Goal: Transaction & Acquisition: Book appointment/travel/reservation

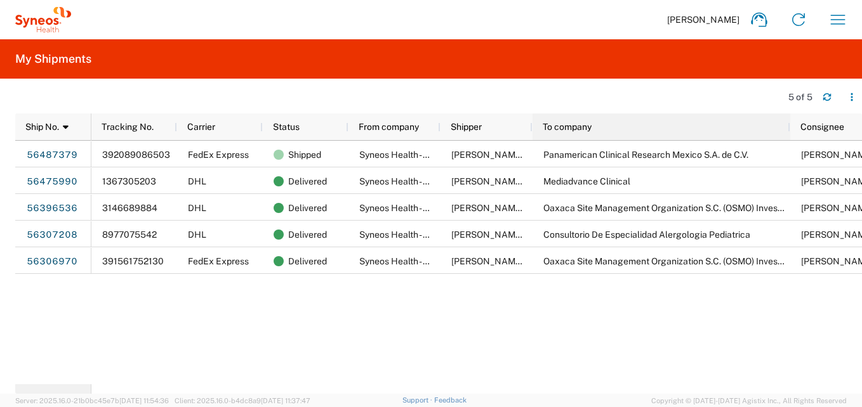
drag, startPoint x: 622, startPoint y: 122, endPoint x: 787, endPoint y: 143, distance: 166.8
click at [787, 143] on div "Ship No. 1 Tracking No. Carrier Status From company Shipper To company Consigne…" at bounding box center [438, 254] width 846 height 280
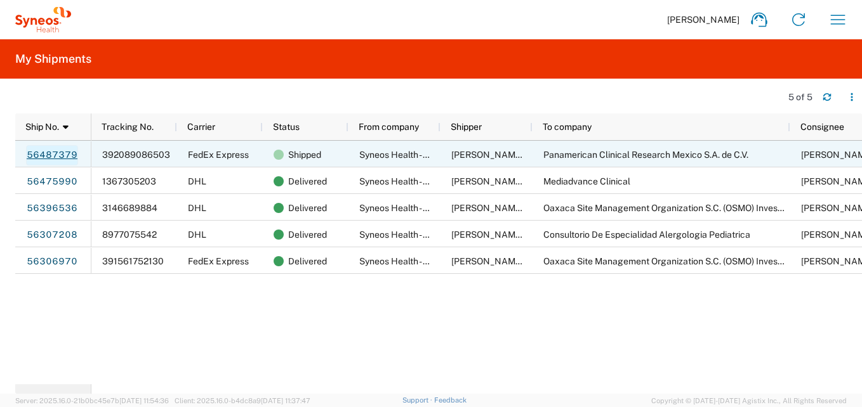
click at [61, 152] on link "56487379" at bounding box center [52, 155] width 52 height 20
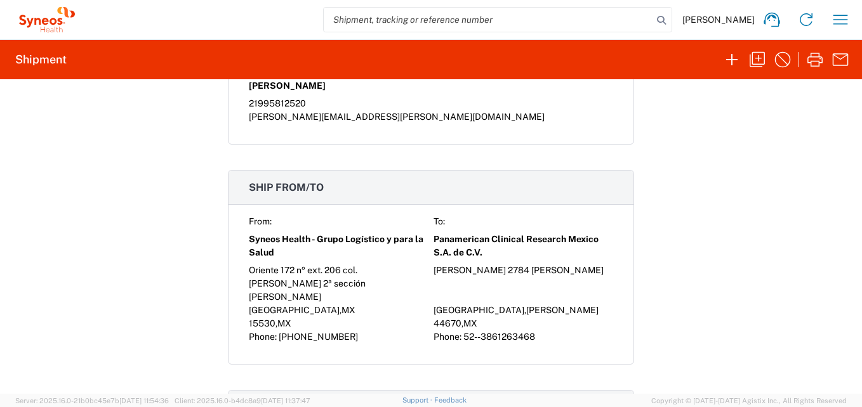
scroll to position [825, 0]
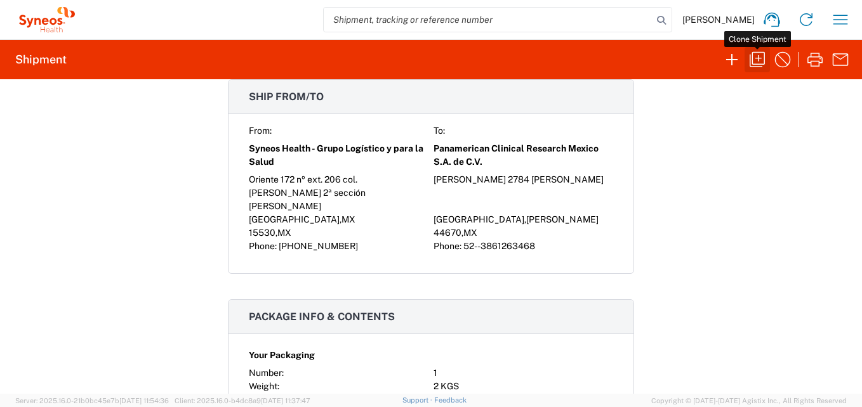
click at [762, 56] on icon "button" at bounding box center [757, 59] width 20 height 20
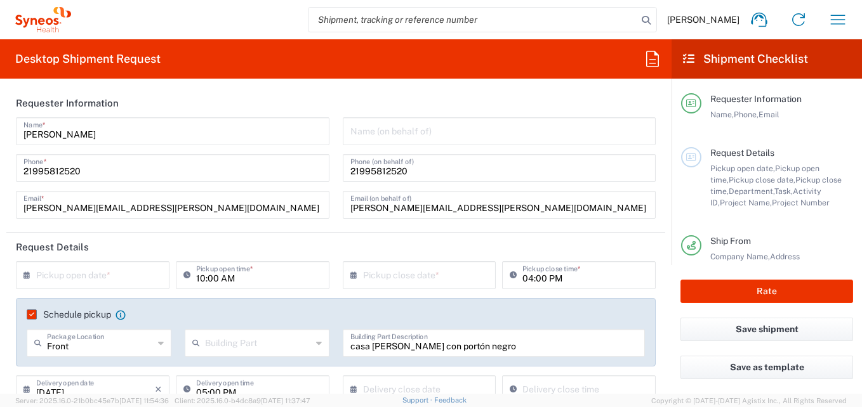
type input "Your Packaging"
type input "[GEOGRAPHIC_DATA]"
type input "7041203"
type input "Teva 7041203"
type input "3216"
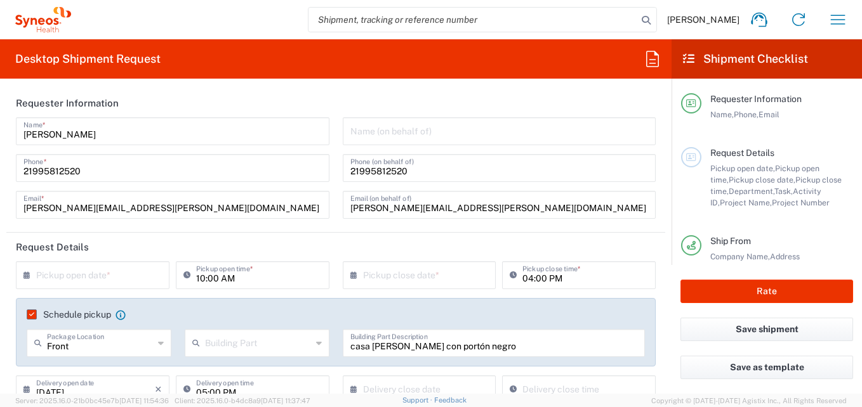
type input "[GEOGRAPHIC_DATA]"
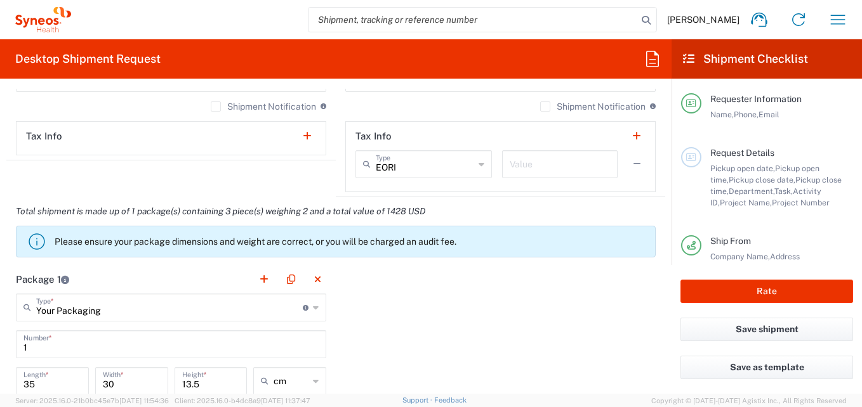
type input "INC Research Clin Svcs [GEOGRAPHIC_DATA]"
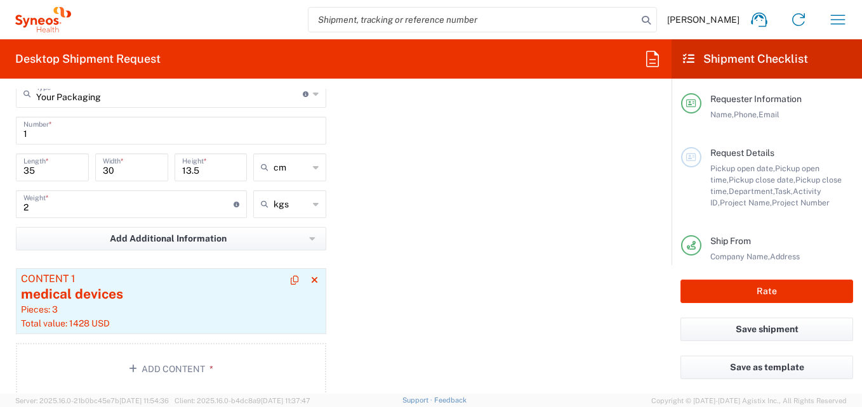
click at [187, 291] on div "medical devices" at bounding box center [171, 294] width 300 height 19
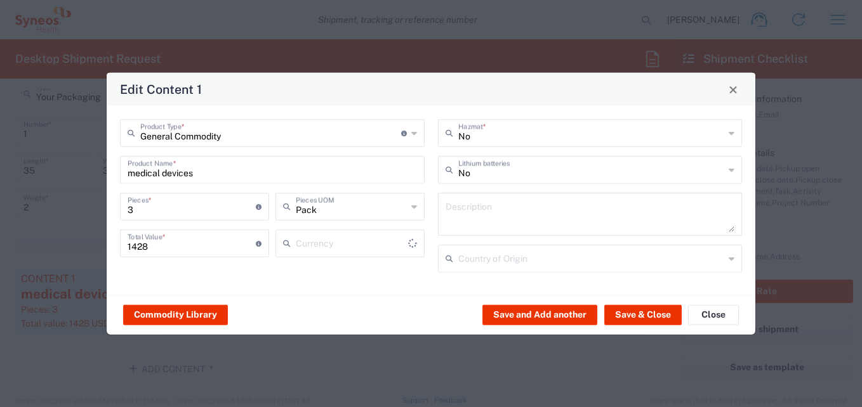
type input "US Dollar"
click at [179, 248] on input "1428" at bounding box center [192, 243] width 128 height 22
type input "1000"
click at [513, 176] on input "No" at bounding box center [591, 169] width 266 height 22
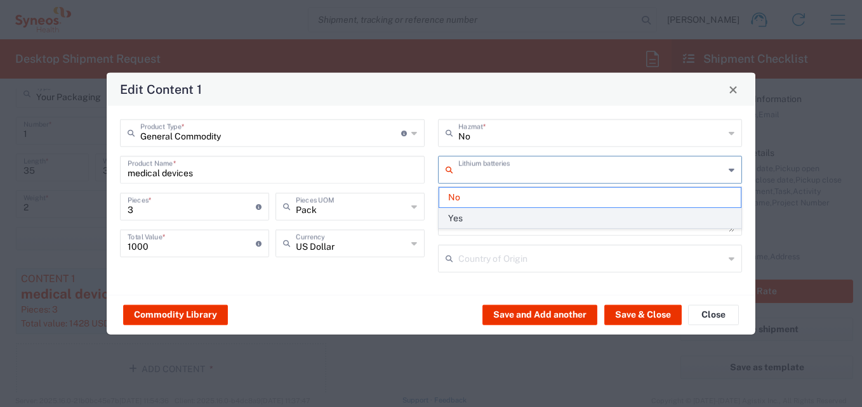
click at [463, 217] on span "Yes" at bounding box center [590, 219] width 302 height 20
type input "Yes"
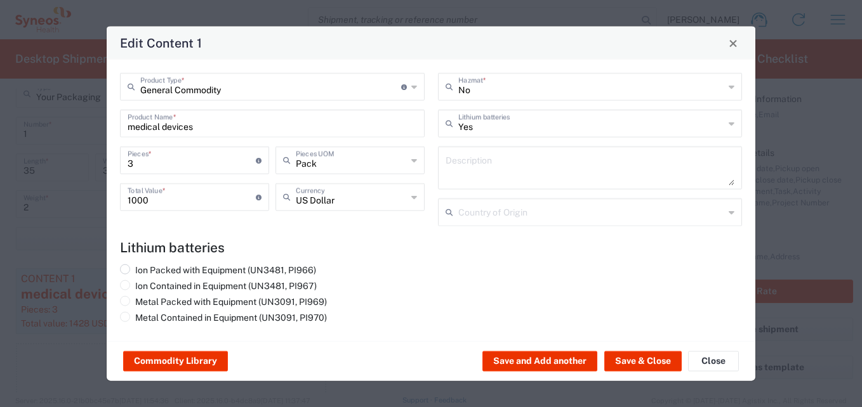
click at [128, 266] on span at bounding box center [125, 270] width 10 height 10
click at [135, 266] on input "Ion Packed with Equipment (UN3481, PI966)" at bounding box center [139, 269] width 8 height 8
radio input "true"
click at [123, 287] on span at bounding box center [125, 285] width 10 height 10
click at [135, 287] on input "Ion Contained in Equipment (UN3481, PI967)" at bounding box center [139, 284] width 8 height 8
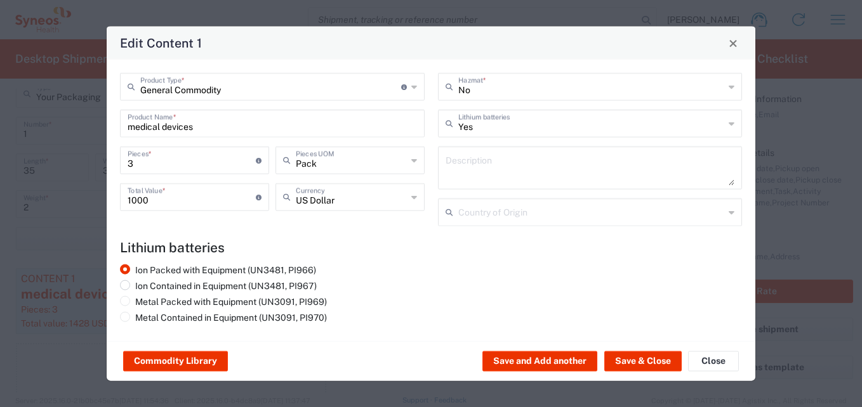
radio input "true"
radio input "false"
click at [148, 162] on input "3" at bounding box center [192, 159] width 128 height 22
type input "4"
type input "4000"
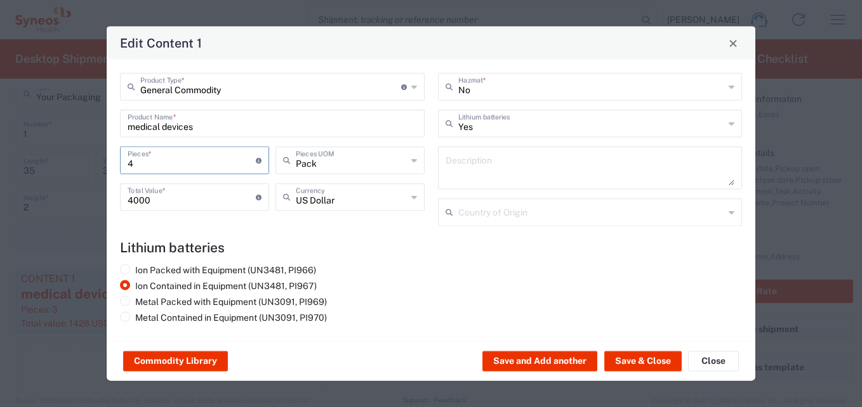
type input "4"
click at [133, 199] on input "4000" at bounding box center [192, 196] width 128 height 22
type input "1000"
click at [406, 244] on h4 "Lithium batteries" at bounding box center [431, 248] width 622 height 16
click at [409, 265] on div "Ion Packed with Equipment (UN3481, PI966) Ion Contained in Equipment (UN3481, P…" at bounding box center [273, 296] width 318 height 63
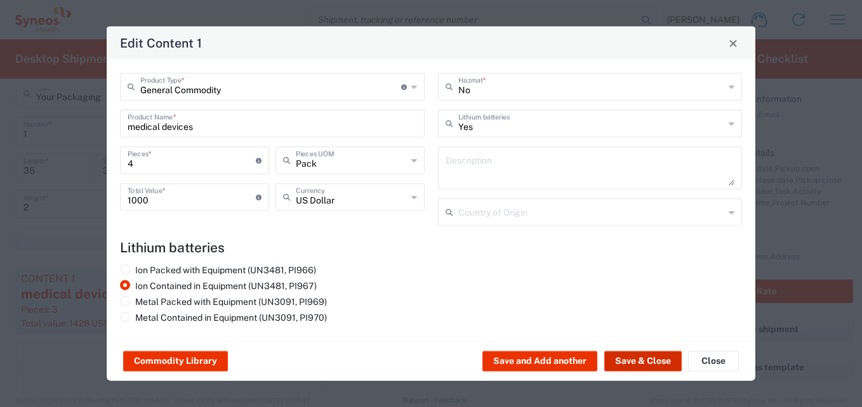
click at [629, 364] on button "Save & Close" at bounding box center [642, 361] width 77 height 20
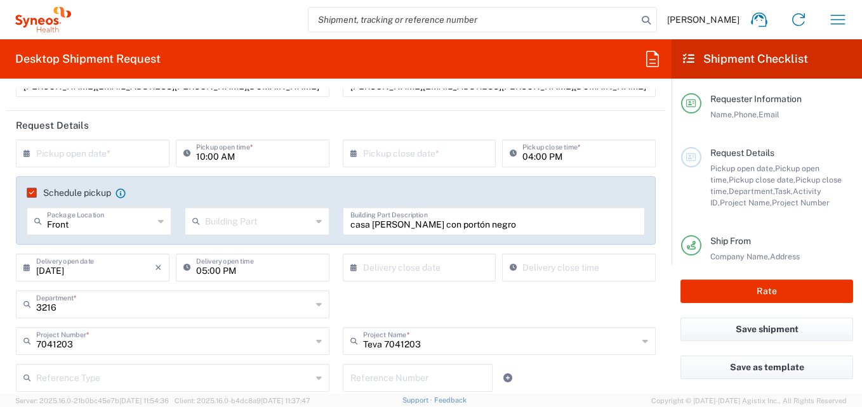
scroll to position [127, 0]
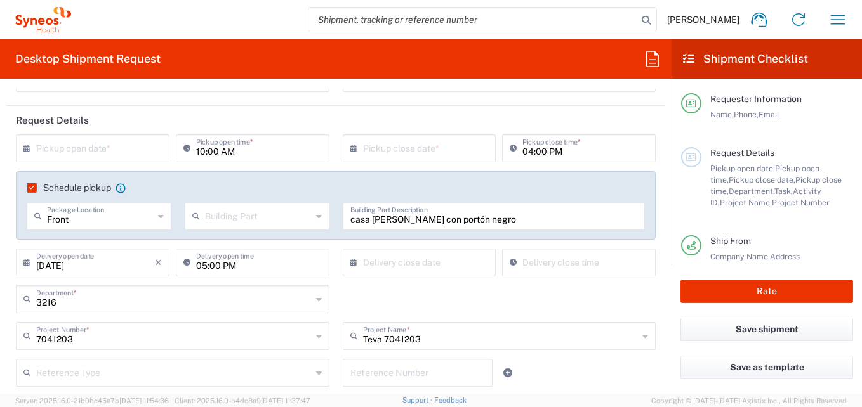
click at [19, 263] on div "[DATE] × Delivery open date" at bounding box center [93, 263] width 154 height 28
click at [27, 261] on icon at bounding box center [29, 263] width 13 height 20
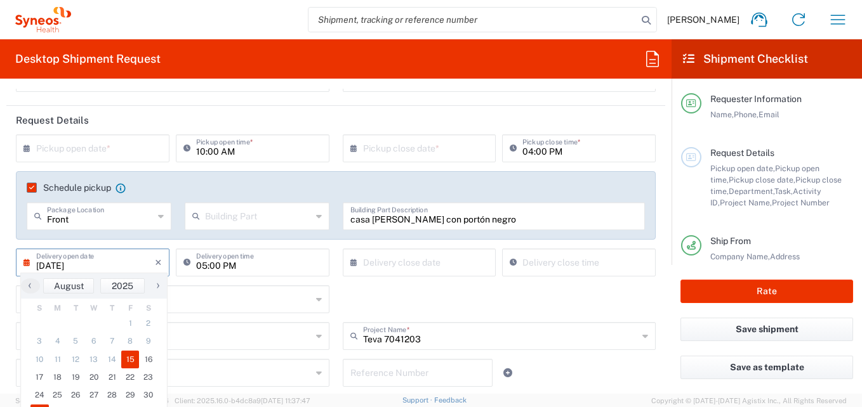
click at [128, 359] on span "15" at bounding box center [130, 360] width 18 height 18
type input "[DATE]"
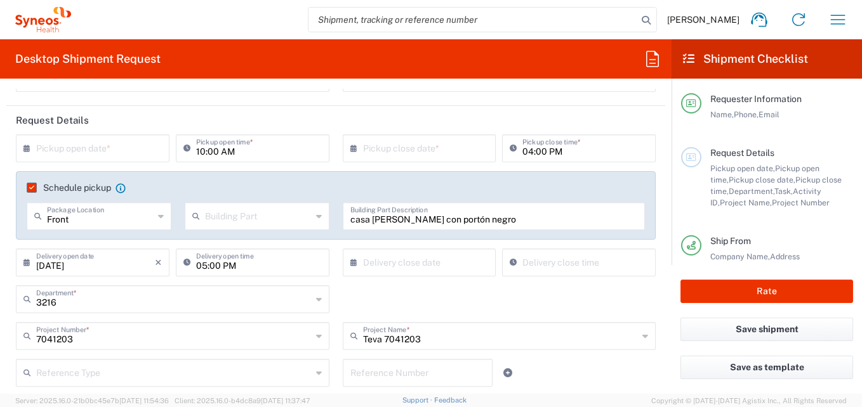
click at [290, 267] on input "05:00 PM" at bounding box center [259, 262] width 126 height 22
click at [275, 267] on input "10:00 PM" at bounding box center [259, 262] width 126 height 22
type input "10:00 AM"
click at [474, 304] on div "3216 Department * 3216 3000 3100 3109 3110 3111 3112 3125 3130 3135 3136 3150 3…" at bounding box center [336, 304] width 653 height 37
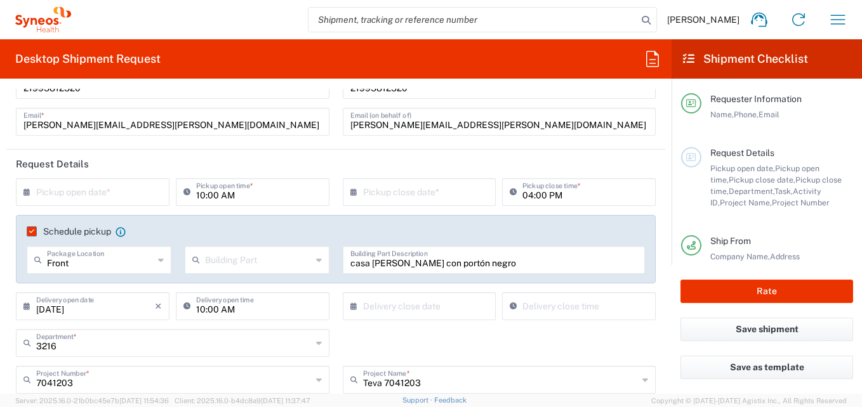
scroll to position [63, 0]
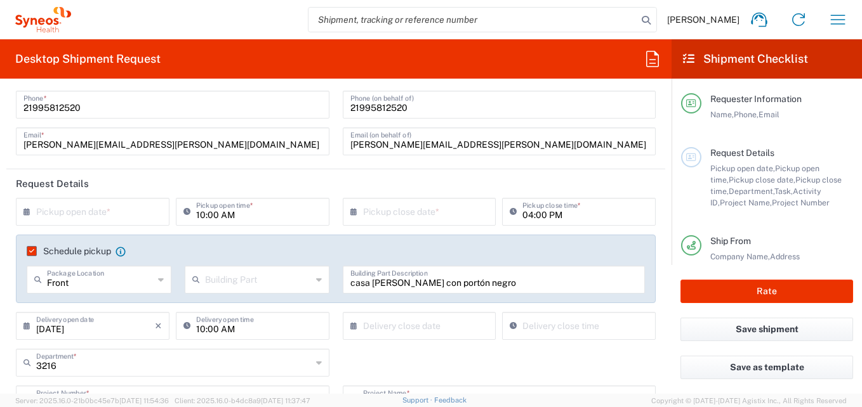
click at [114, 333] on input "[DATE]" at bounding box center [95, 325] width 119 height 22
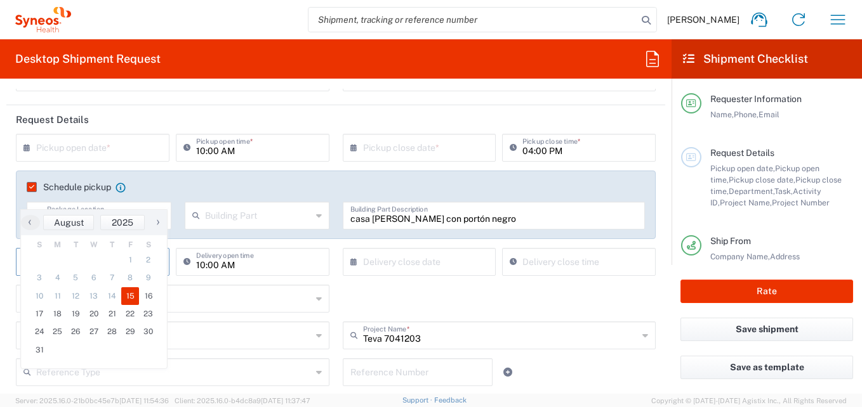
scroll to position [190, 0]
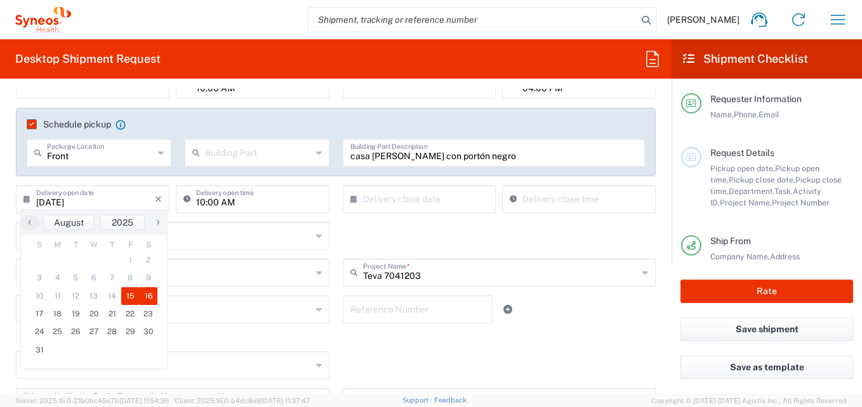
click at [143, 296] on span "16" at bounding box center [148, 296] width 18 height 18
type input "[DATE]"
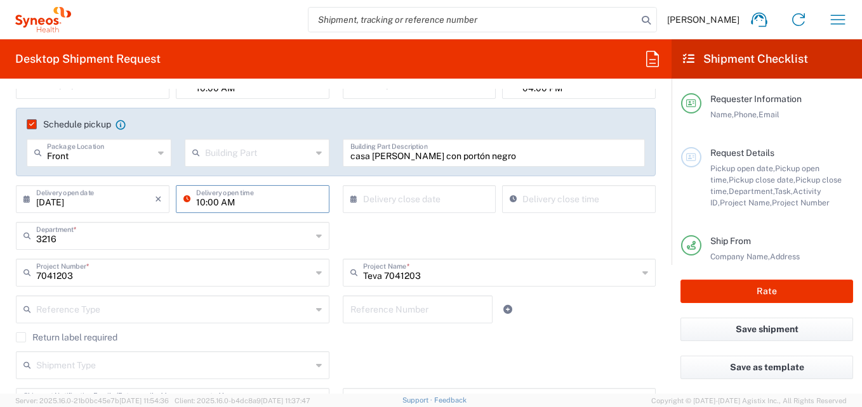
click at [259, 203] on input "10:00 AM" at bounding box center [259, 198] width 126 height 22
type input "M"
click at [458, 247] on div "3216 Department * 3216 3000 3100 3109 3110 3111 3112 3125 3130 3135 3136 3150 3…" at bounding box center [336, 240] width 653 height 37
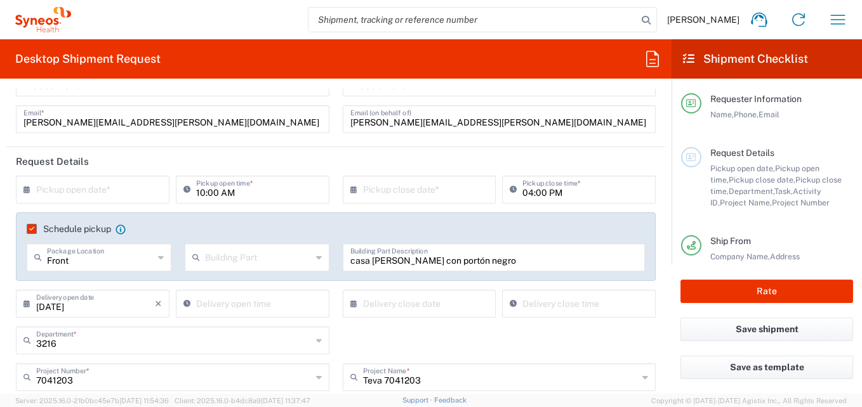
scroll to position [63, 0]
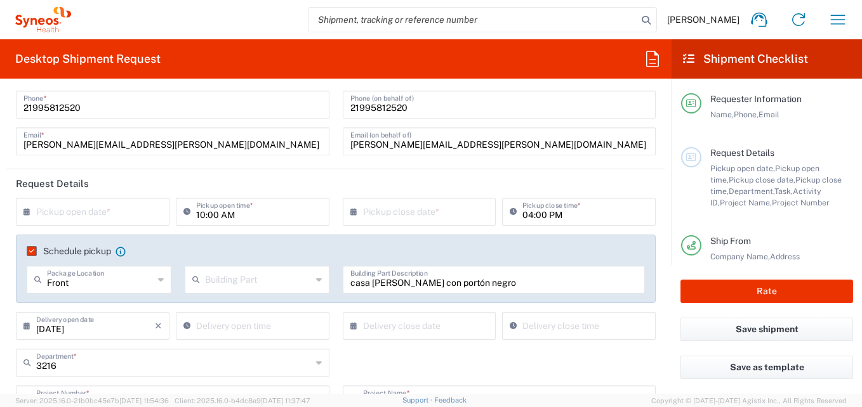
click at [25, 213] on icon at bounding box center [29, 212] width 13 height 20
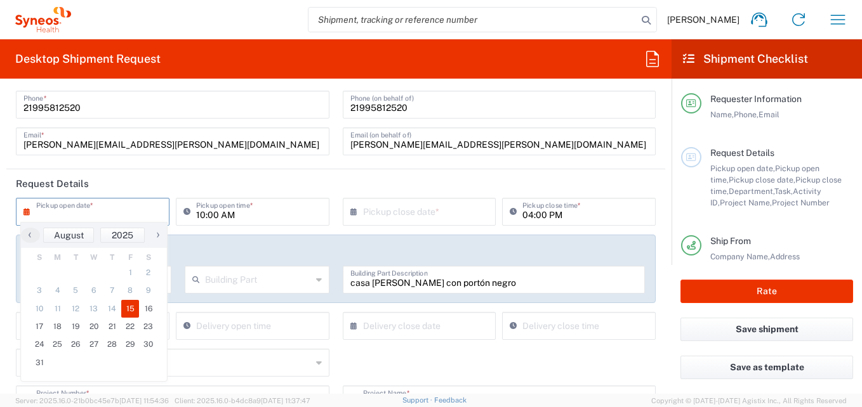
drag, startPoint x: 119, startPoint y: 301, endPoint x: 131, endPoint y: 305, distance: 12.6
click at [131, 305] on span "15" at bounding box center [130, 309] width 18 height 18
type input "[DATE]"
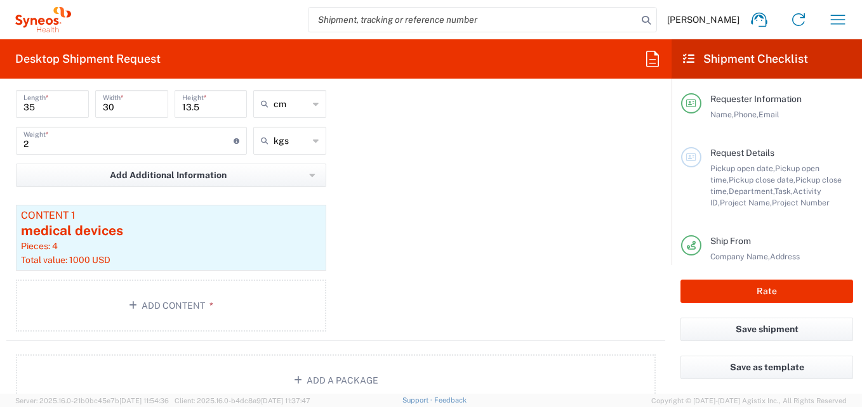
scroll to position [1205, 0]
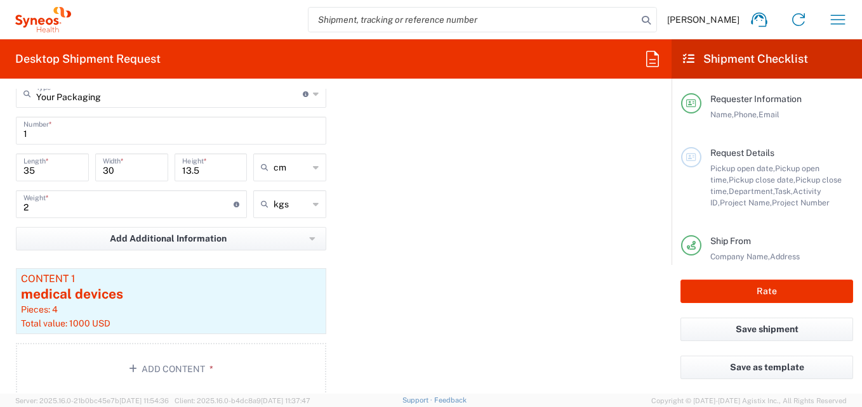
click at [29, 209] on input "2" at bounding box center [128, 203] width 210 height 22
type input "3"
click at [415, 238] on div "Package 1 Your Packaging Type * Material used to package goods Your Packaging E…" at bounding box center [335, 227] width 659 height 353
click at [44, 170] on input "35" at bounding box center [52, 166] width 58 height 22
type input "3"
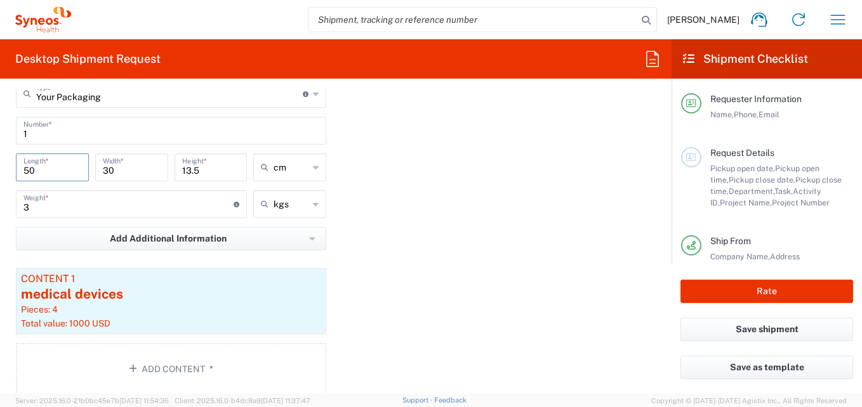
type input "50"
click at [200, 173] on input "13.5" at bounding box center [211, 166] width 58 height 22
type input "1"
type input "8"
click at [455, 223] on div "Package 1 Your Packaging Type * Material used to package goods Your Packaging E…" at bounding box center [335, 227] width 659 height 353
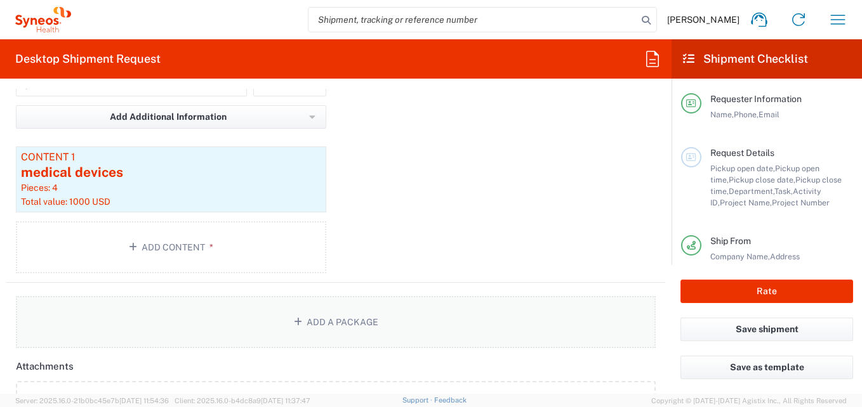
scroll to position [1332, 0]
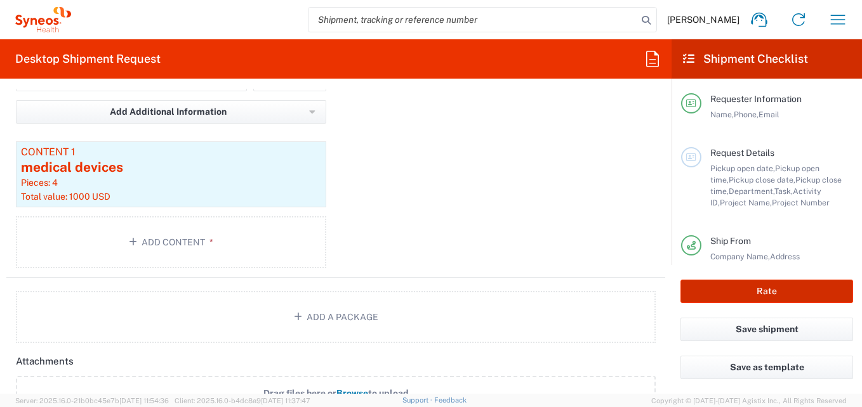
click at [782, 290] on button "Rate" at bounding box center [766, 291] width 173 height 23
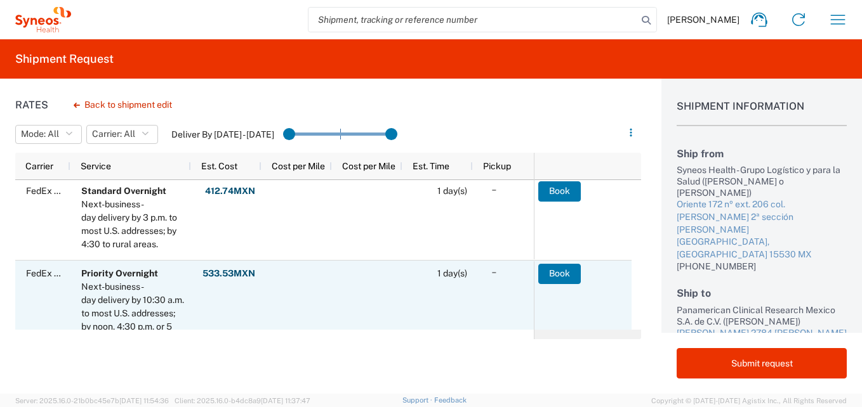
scroll to position [63, 0]
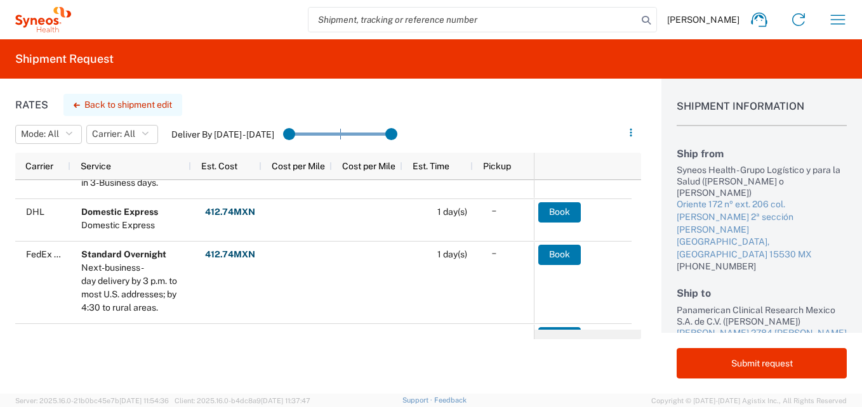
click at [135, 102] on button "Back to shipment edit" at bounding box center [122, 105] width 119 height 22
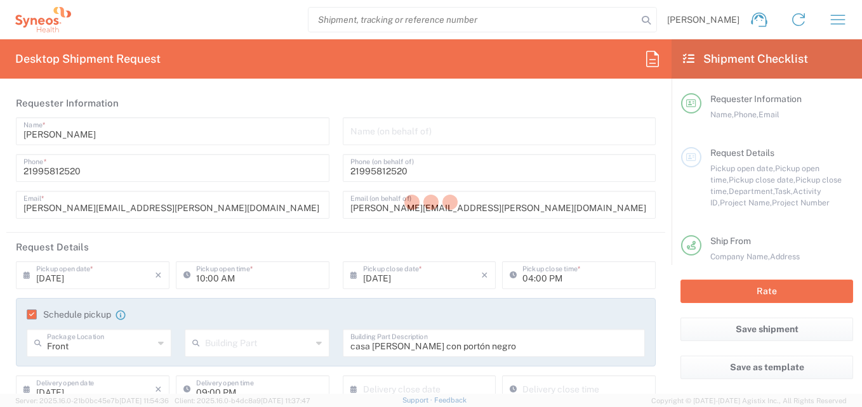
type input "7041203"
type input "[GEOGRAPHIC_DATA]"
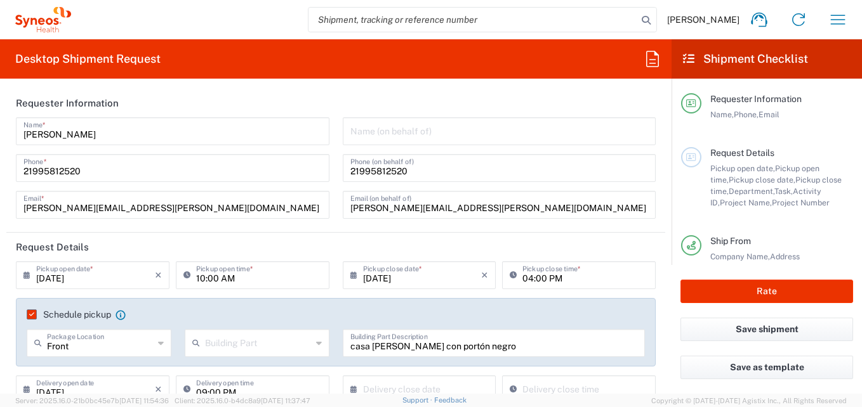
type input "Teva 7041203"
type input "[GEOGRAPHIC_DATA]"
type input "Your Packaging"
type input "3216"
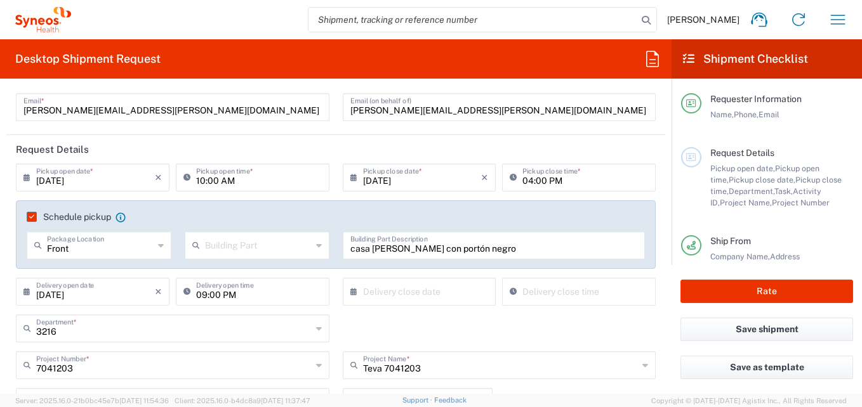
scroll to position [127, 0]
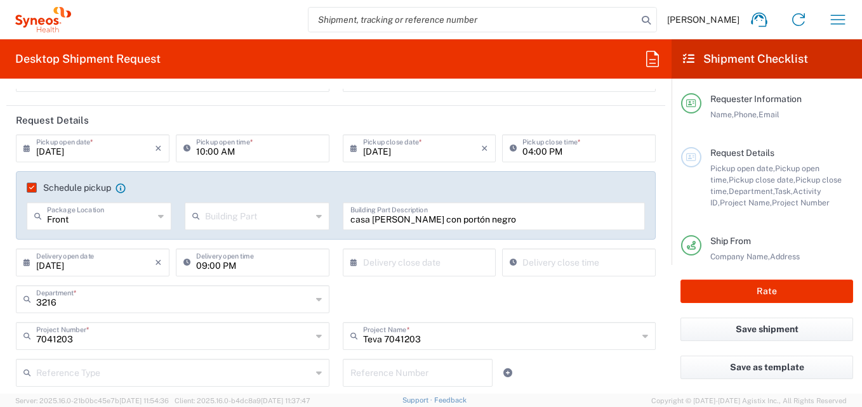
click at [27, 262] on icon at bounding box center [29, 263] width 13 height 20
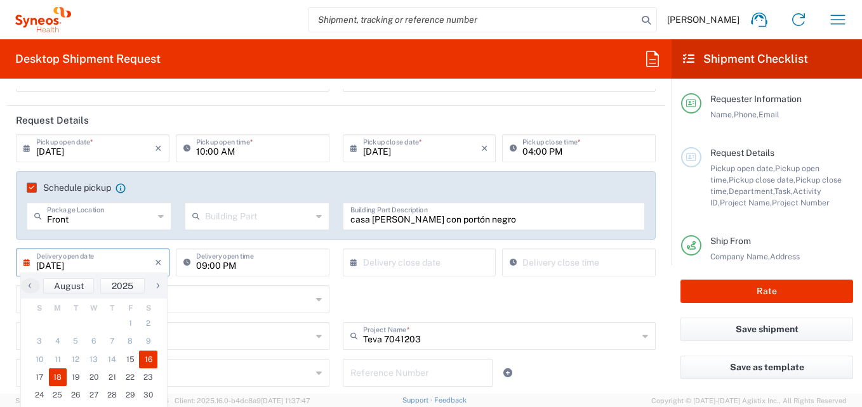
click at [62, 377] on span "18" at bounding box center [58, 378] width 18 height 18
type input "[DATE]"
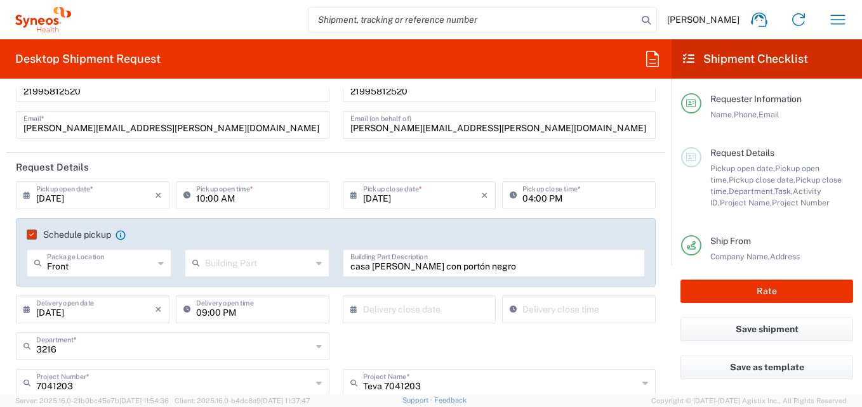
scroll to position [63, 0]
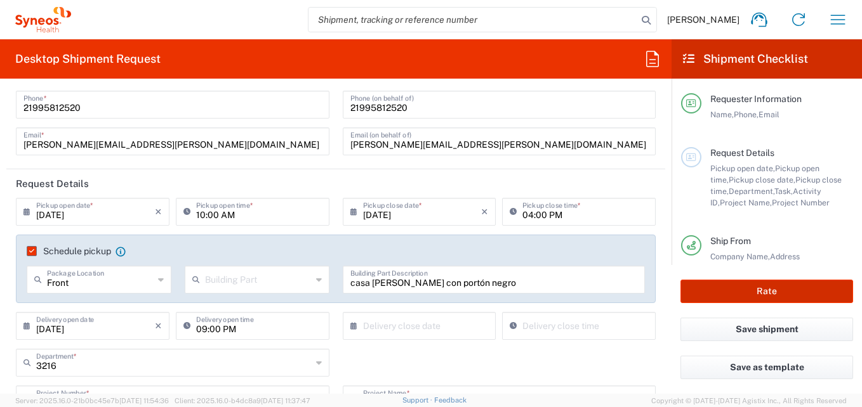
click at [740, 285] on button "Rate" at bounding box center [766, 291] width 173 height 23
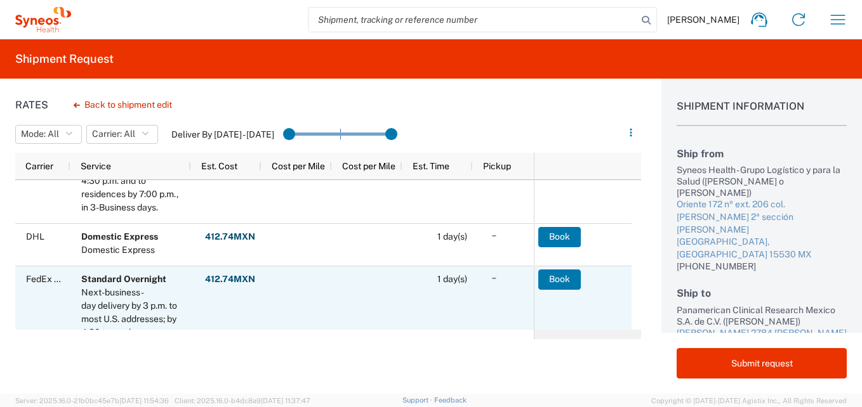
scroll to position [63, 0]
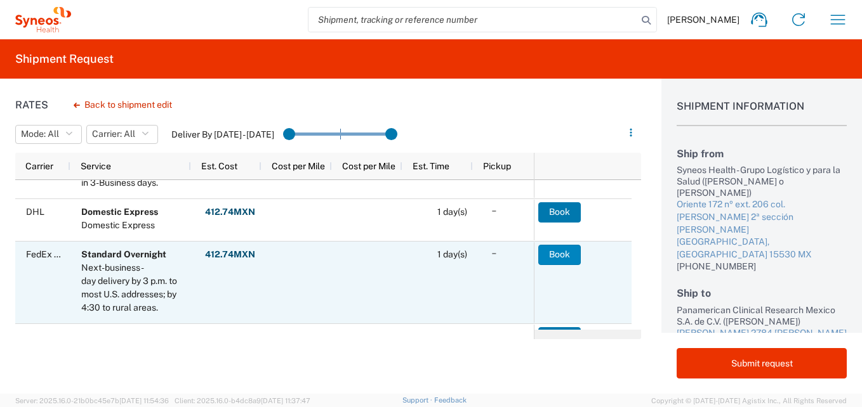
click at [546, 253] on button "Book" at bounding box center [559, 255] width 43 height 20
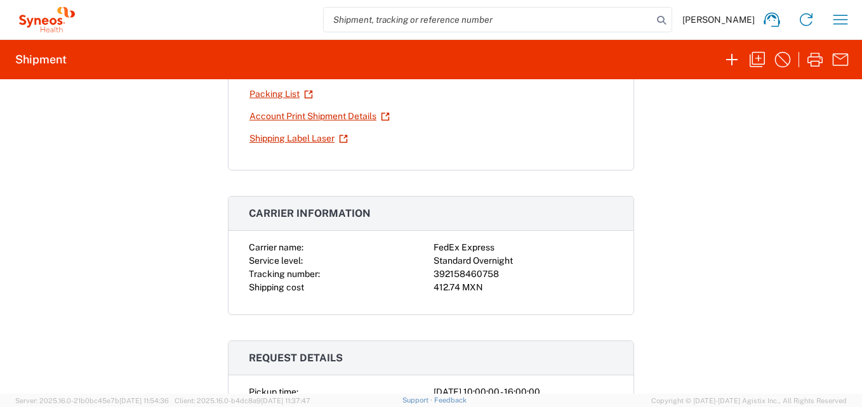
scroll to position [63, 0]
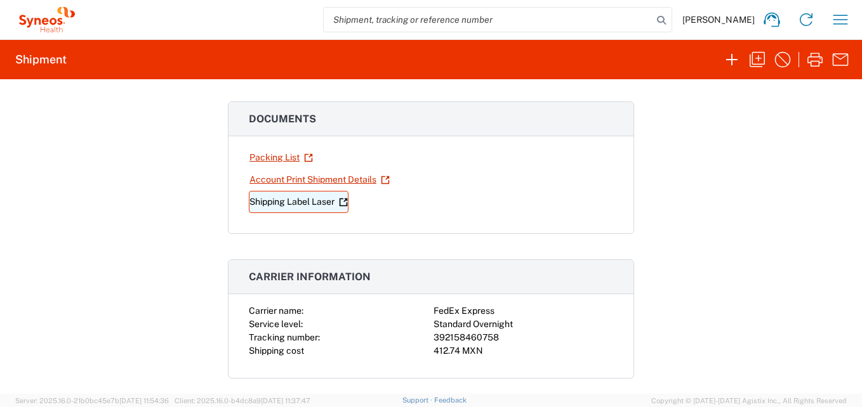
click at [308, 203] on link "Shipping Label Laser" at bounding box center [299, 202] width 100 height 22
click at [840, 15] on icon "button" at bounding box center [840, 20] width 15 height 10
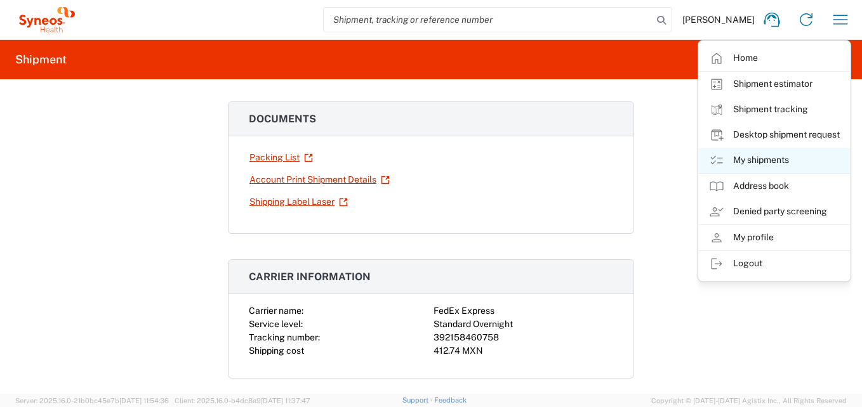
click at [757, 159] on link "My shipments" at bounding box center [774, 160] width 151 height 25
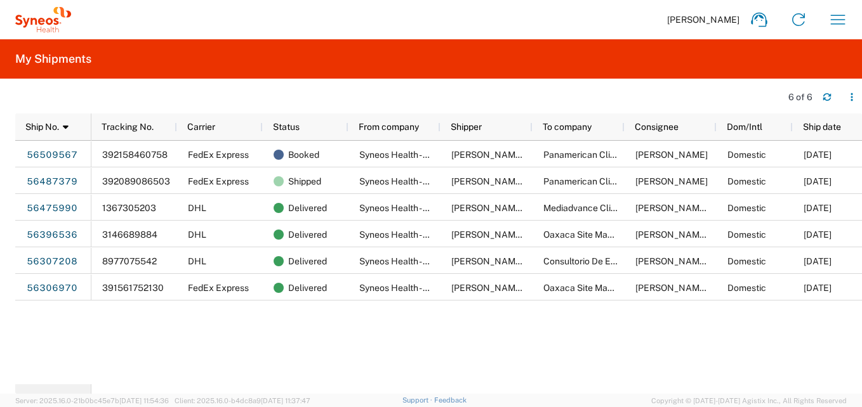
scroll to position [0, 7]
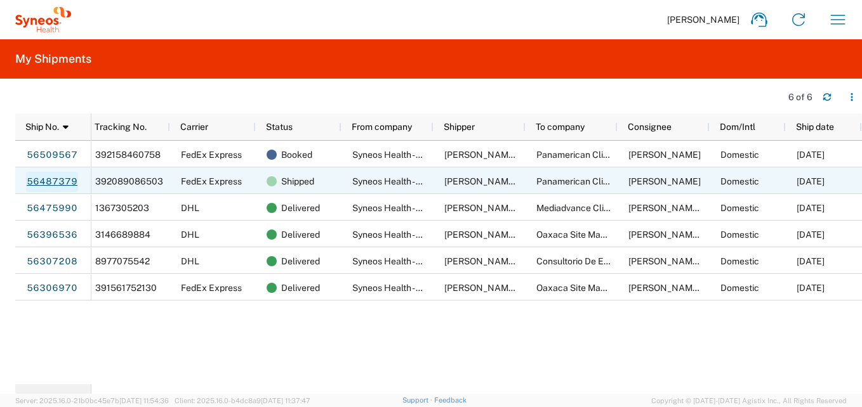
click at [57, 175] on link "56487379" at bounding box center [52, 182] width 52 height 20
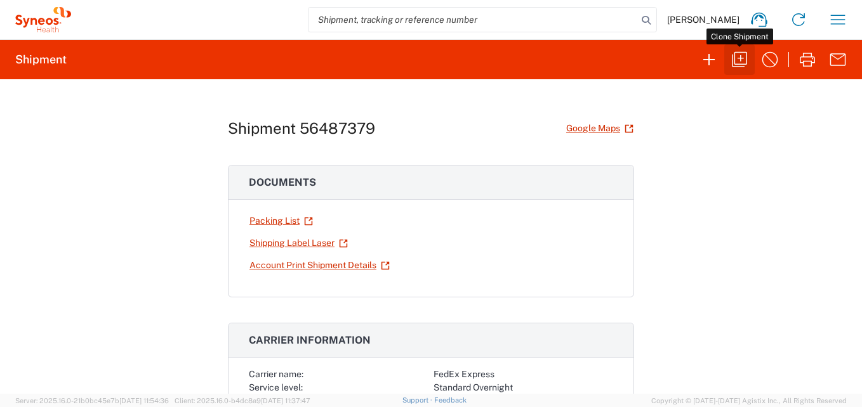
click at [743, 67] on icon "button" at bounding box center [739, 59] width 15 height 15
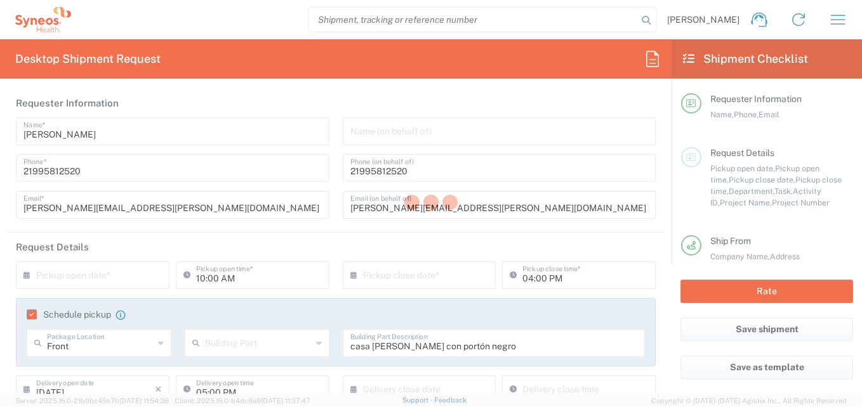
type input "7041203"
type input "Your Packaging"
type input "[GEOGRAPHIC_DATA]"
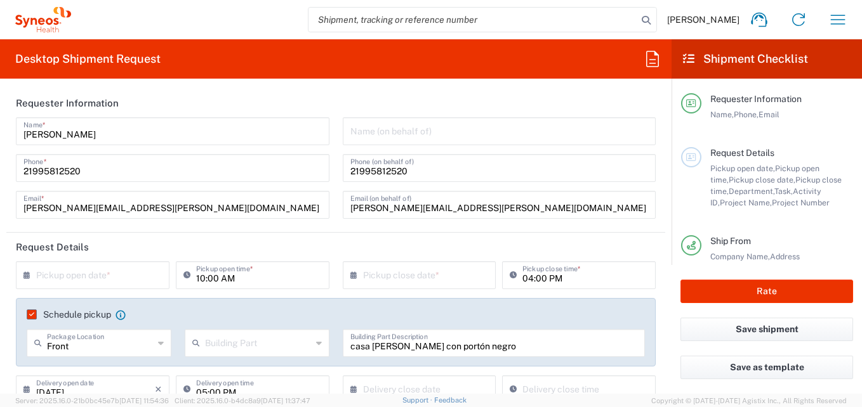
type input "Teva 7041203"
type input "3216"
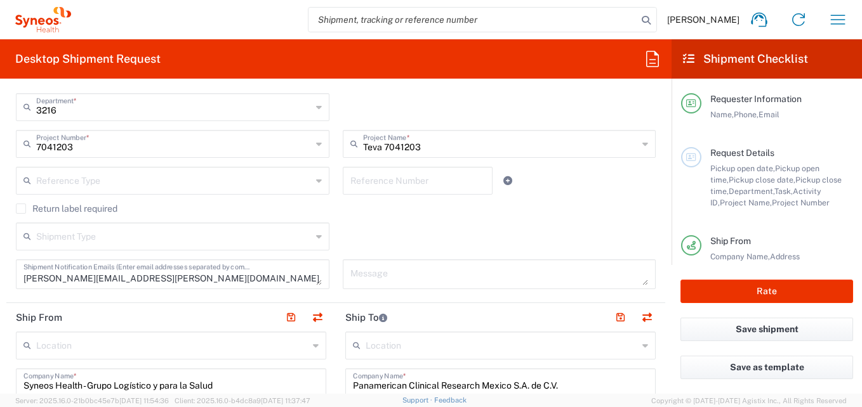
scroll to position [571, 0]
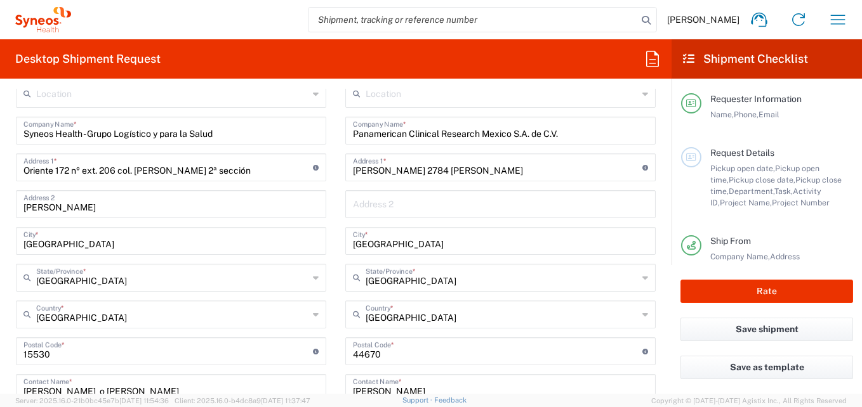
click at [546, 136] on input "Panamerican Clinical Research Mexico S.A. de C.V." at bounding box center [500, 130] width 295 height 22
drag, startPoint x: 560, startPoint y: 131, endPoint x: 343, endPoint y: 132, distance: 216.4
click at [345, 132] on div "Panamerican Clinical Research Mexico S.A. de C.V. Company Name *" at bounding box center [500, 131] width 310 height 28
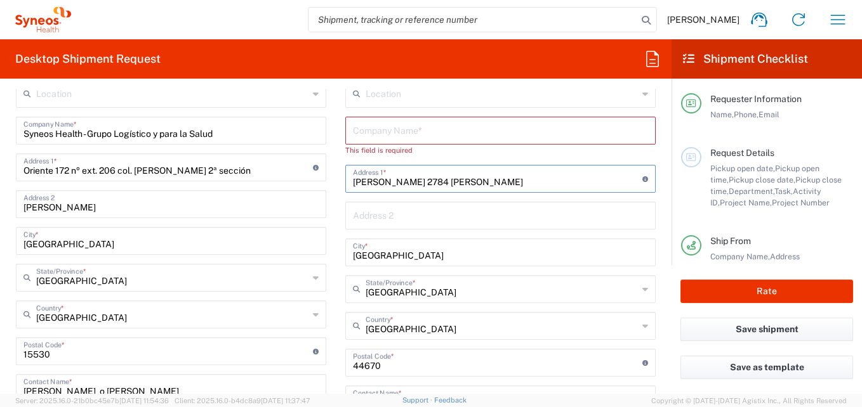
drag, startPoint x: 540, startPoint y: 173, endPoint x: 315, endPoint y: 177, distance: 224.6
click at [315, 177] on div "Ship From Location [PERSON_NAME] LLC-[GEOGRAPHIC_DATA] [GEOGRAPHIC_DATA] [GEOGR…" at bounding box center [335, 340] width 659 height 578
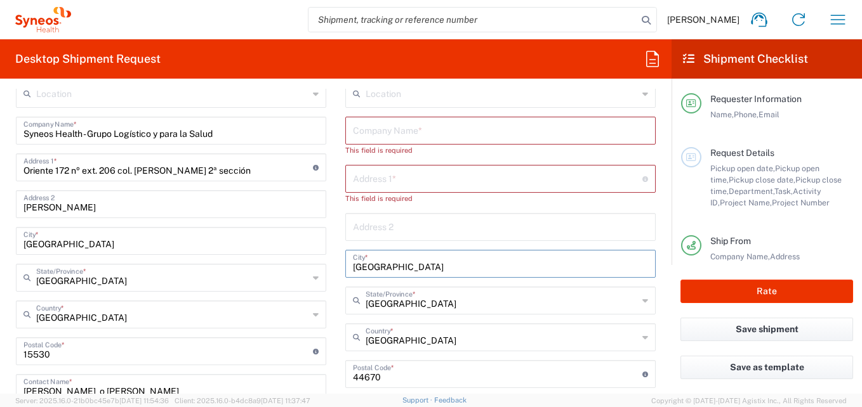
drag, startPoint x: 405, startPoint y: 254, endPoint x: 344, endPoint y: 259, distance: 61.1
click at [345, 259] on div "[GEOGRAPHIC_DATA] *" at bounding box center [500, 264] width 310 height 28
type input "[GEOGRAPHIC_DATA]"
click at [376, 185] on input "text" at bounding box center [497, 178] width 289 height 22
paste input "[STREET_ADDRESS]"
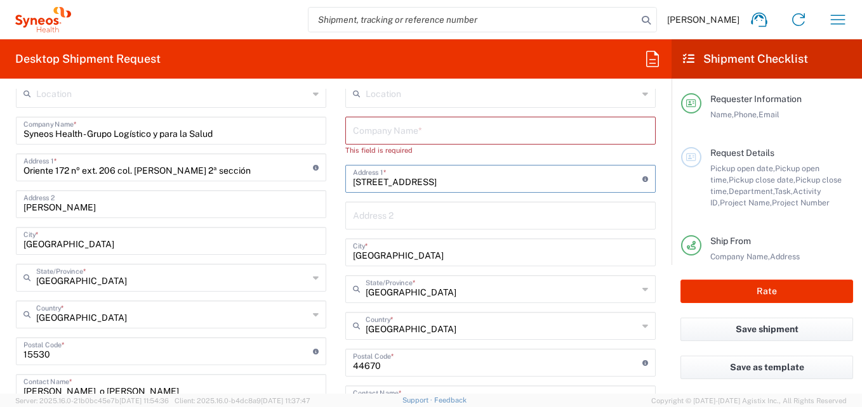
scroll to position [0, 23]
type input "[STREET_ADDRESS]"
click at [390, 370] on input "undefined" at bounding box center [497, 362] width 289 height 22
type input "44100"
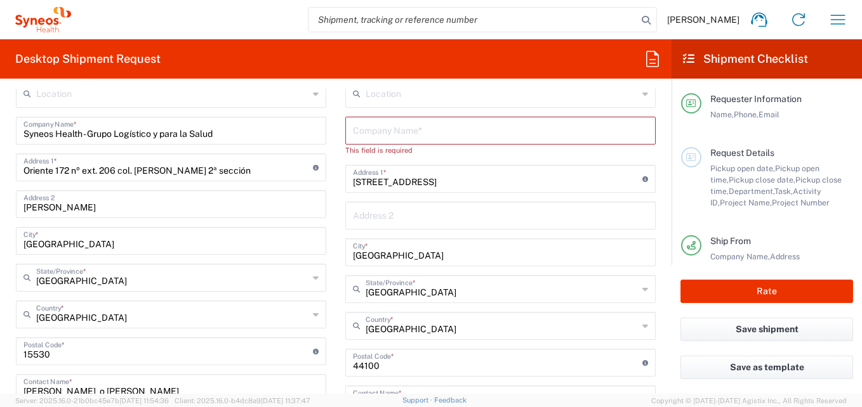
click at [466, 303] on div "Jalisco State/Province *" at bounding box center [500, 289] width 310 height 28
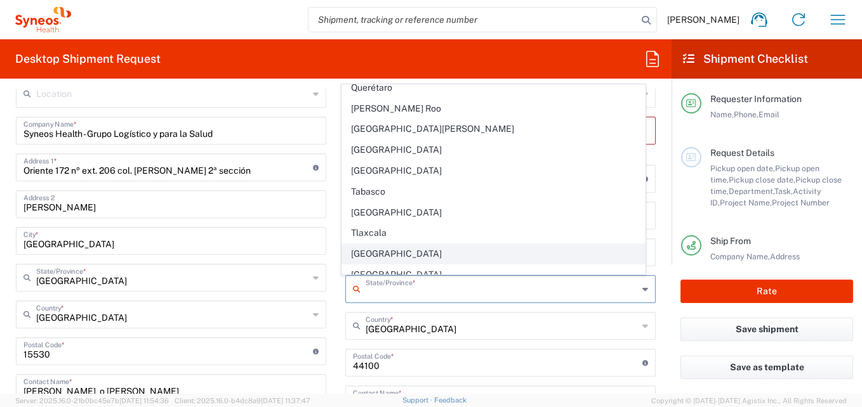
scroll to position [476, 0]
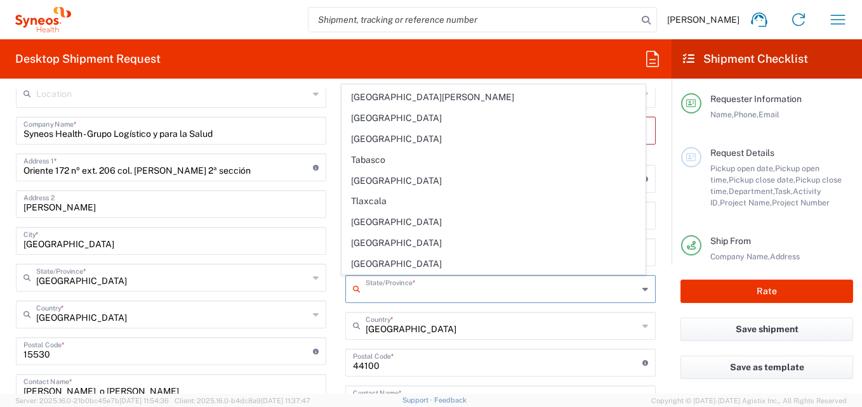
click at [532, 357] on input "undefined" at bounding box center [497, 362] width 289 height 22
type input "[GEOGRAPHIC_DATA]"
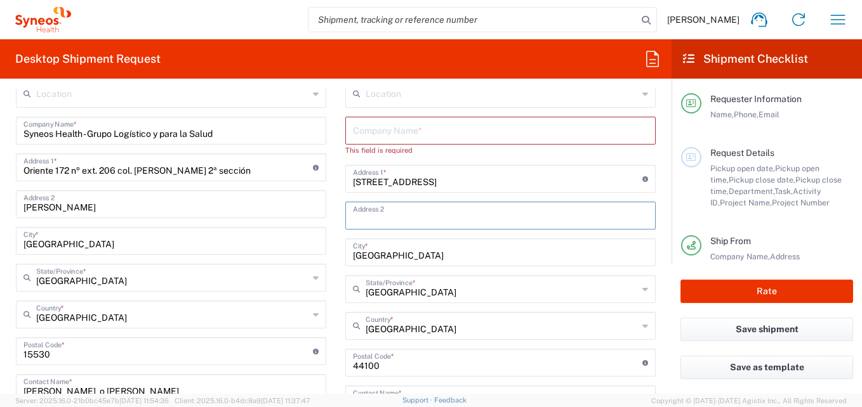
click at [469, 219] on input "text" at bounding box center [500, 215] width 295 height 22
click at [464, 210] on input "text" at bounding box center [500, 215] width 295 height 22
click at [421, 129] on input "text" at bounding box center [500, 130] width 295 height 22
paste input "Instituto Jaliscience de Investigacion Clinica"
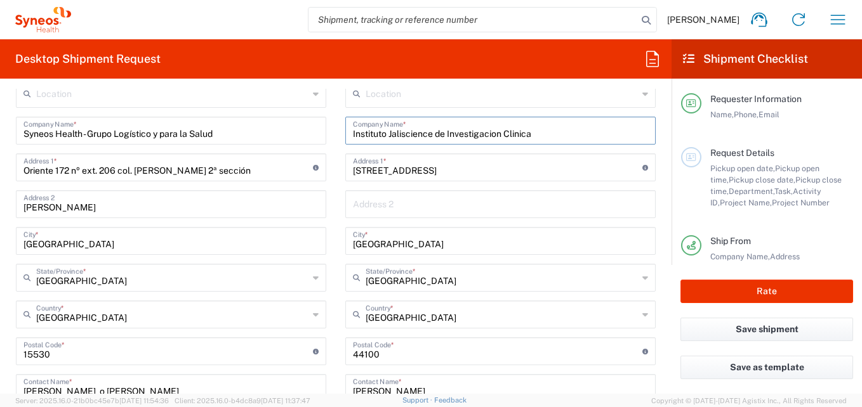
type input "Instituto Jaliscience de Investigacion Clinica"
click at [548, 257] on div "Location [PERSON_NAME] LLC-[GEOGRAPHIC_DATA] [GEOGRAPHIC_DATA] [GEOGRAPHIC_DATA…" at bounding box center [500, 346] width 310 height 533
click at [489, 172] on input "[STREET_ADDRESS]" at bounding box center [497, 166] width 289 height 22
type input "Penitenciaria #20, [GEOGRAPHIC_DATA]"
click at [505, 214] on input "text" at bounding box center [500, 203] width 295 height 22
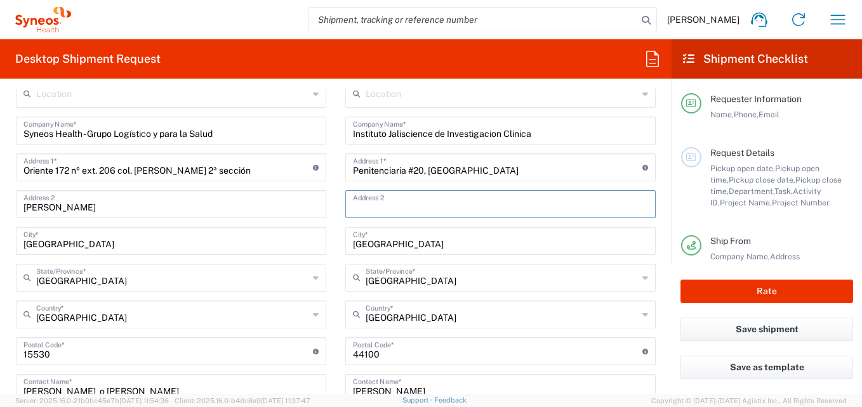
click at [429, 164] on input "Penitenciaria #20, [GEOGRAPHIC_DATA]" at bounding box center [497, 166] width 289 height 22
click at [506, 233] on input "[GEOGRAPHIC_DATA]" at bounding box center [500, 240] width 295 height 22
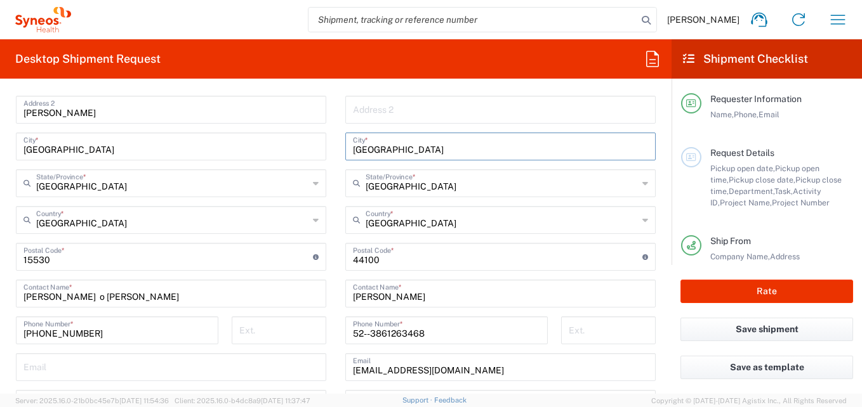
scroll to position [698, 0]
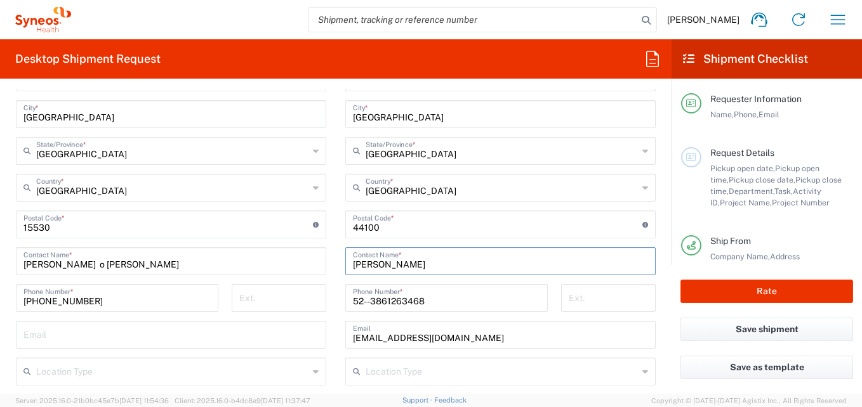
drag, startPoint x: 463, startPoint y: 262, endPoint x: 308, endPoint y: 261, distance: 154.8
click at [309, 266] on div "Ship From Location [PERSON_NAME] LLC-[GEOGRAPHIC_DATA] [GEOGRAPHIC_DATA] [GEOGR…" at bounding box center [335, 207] width 659 height 567
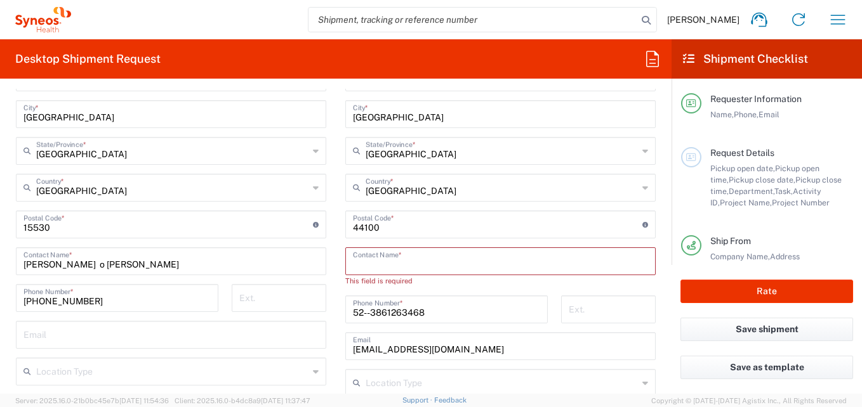
paste input "[PERSON_NAME] [PERSON_NAME]"
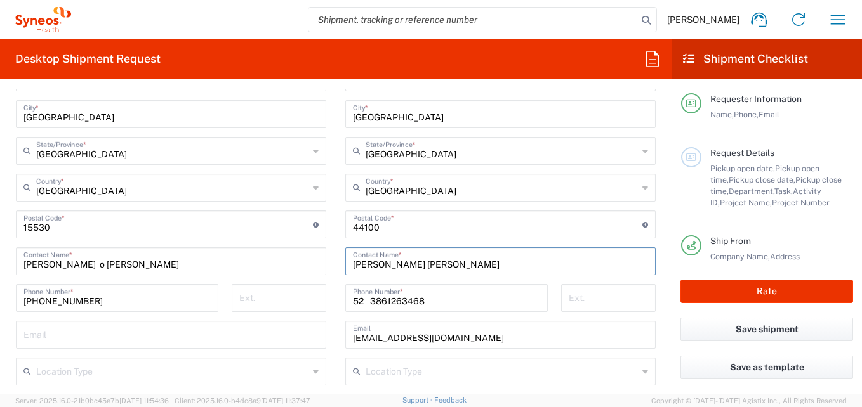
type input "[PERSON_NAME] [PERSON_NAME]"
drag, startPoint x: 426, startPoint y: 306, endPoint x: 199, endPoint y: 298, distance: 227.3
click at [199, 298] on div "Ship From Location [PERSON_NAME] LLC-[GEOGRAPHIC_DATA] [GEOGRAPHIC_DATA] [GEOGR…" at bounding box center [335, 207] width 659 height 567
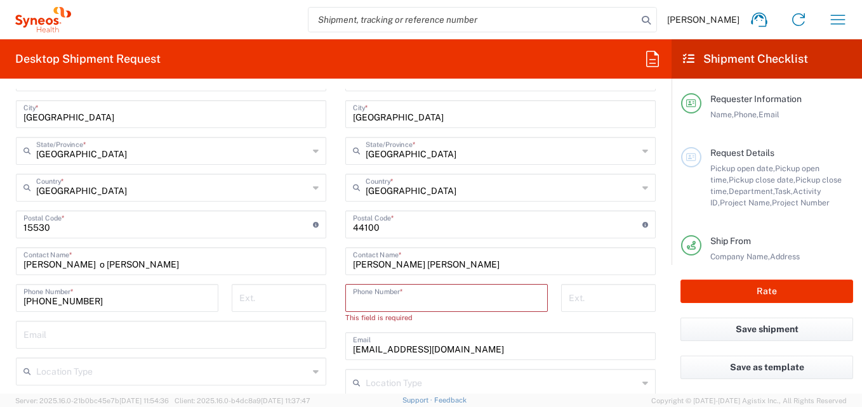
paste input "[PHONE_NUMBER]"
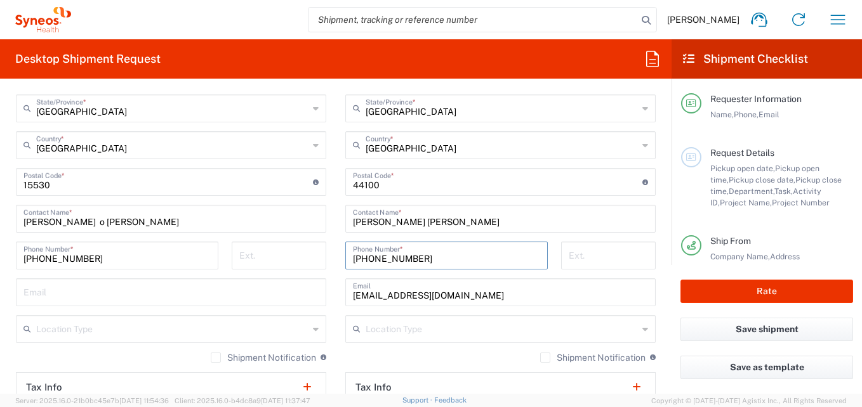
scroll to position [761, 0]
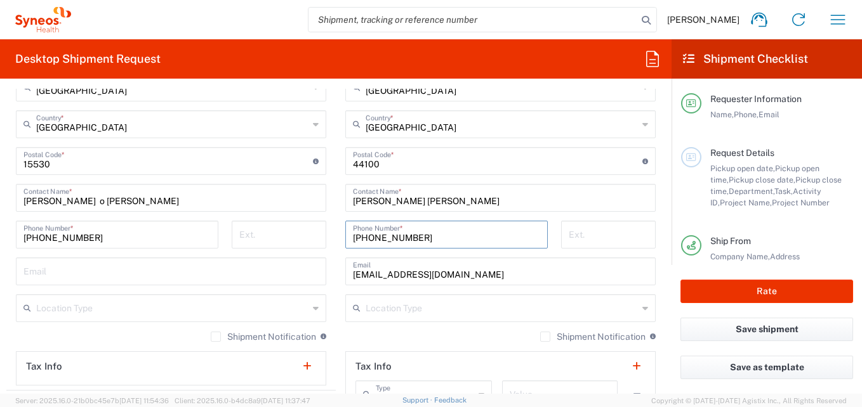
type input "[PHONE_NUMBER]"
drag, startPoint x: 515, startPoint y: 274, endPoint x: 321, endPoint y: 273, distance: 193.5
click at [321, 273] on div "Ship From Location [PERSON_NAME] LLC-[GEOGRAPHIC_DATA] [GEOGRAPHIC_DATA] [GEOGR…" at bounding box center [335, 144] width 659 height 567
click at [404, 281] on input "text" at bounding box center [500, 270] width 295 height 22
paste input "[PERSON_NAME][EMAIL_ADDRESS][PERSON_NAME][DOMAIN_NAME]"
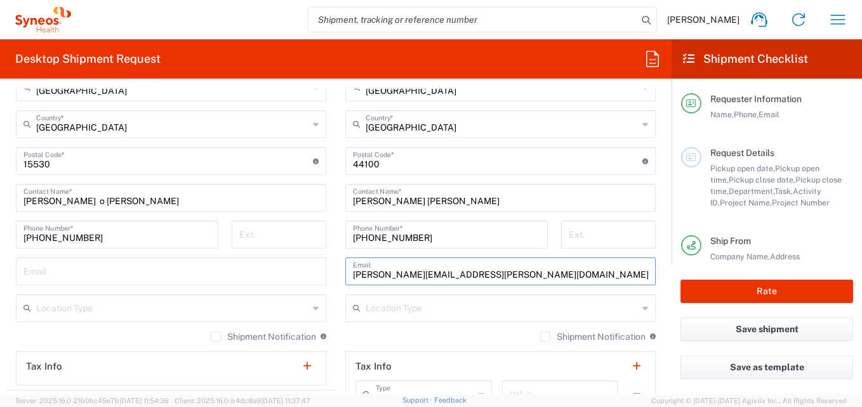
type input "[PERSON_NAME][EMAIL_ADDRESS][PERSON_NAME][DOMAIN_NAME]"
click at [470, 233] on input "[PHONE_NUMBER]" at bounding box center [446, 234] width 187 height 22
paste input "3338259344"
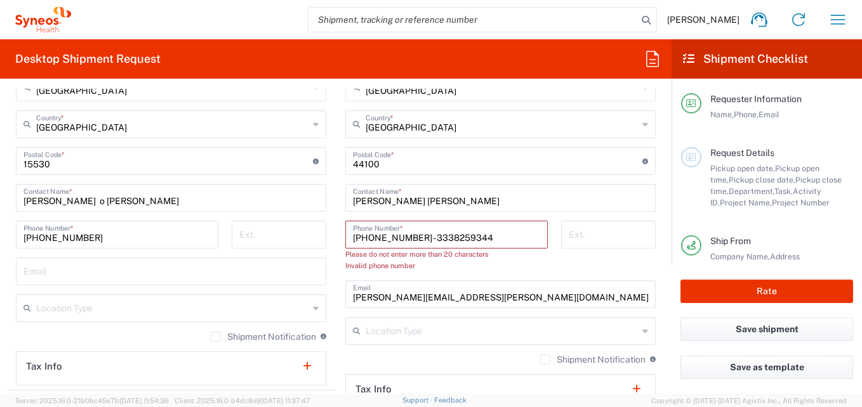
click at [353, 236] on input "[PHONE_NUMBER] - 3338259344" at bounding box center [446, 234] width 187 height 22
click at [464, 268] on div "Please do not enter more than 20 characters Invalid phone number" at bounding box center [446, 260] width 202 height 23
drag, startPoint x: 421, startPoint y: 238, endPoint x: 516, endPoint y: 241, distance: 95.9
click at [516, 244] on input "52 3338259344 - 3338259344" at bounding box center [446, 234] width 187 height 22
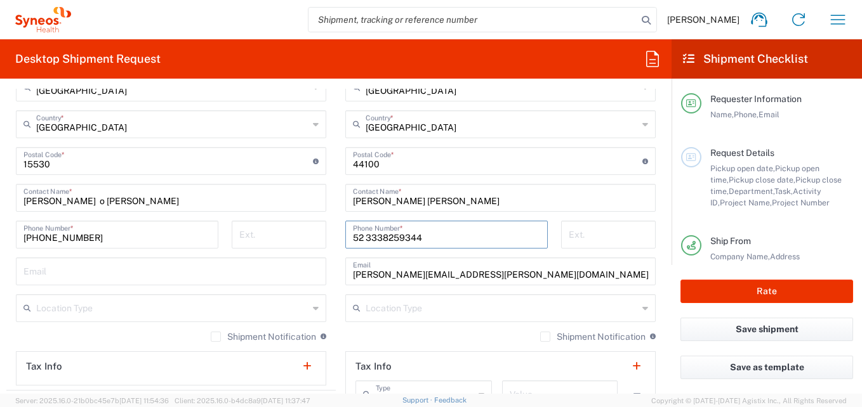
type input "52 3338259344"
click at [475, 294] on div "Location Type" at bounding box center [500, 308] width 310 height 28
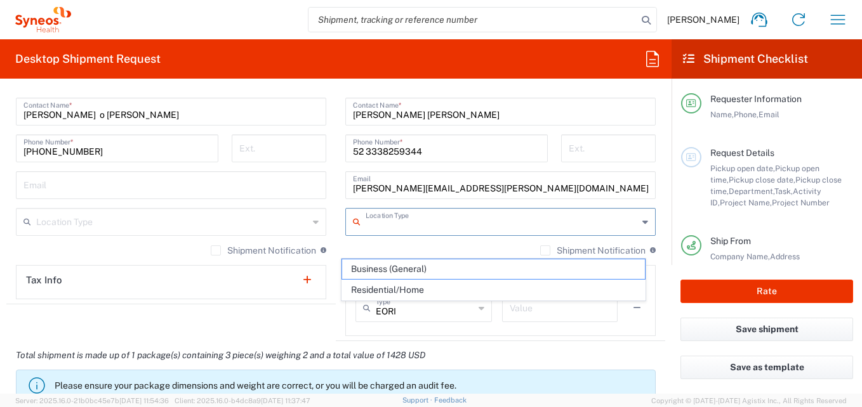
scroll to position [828, 0]
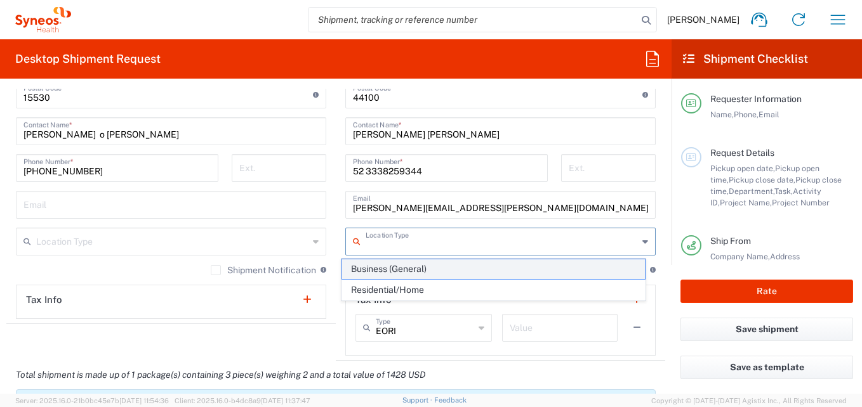
click at [365, 272] on span "Business (General)" at bounding box center [493, 269] width 303 height 20
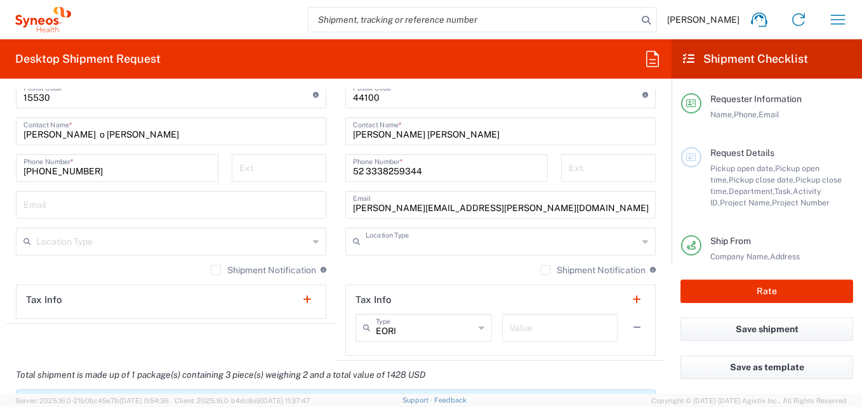
type input "Business (General)"
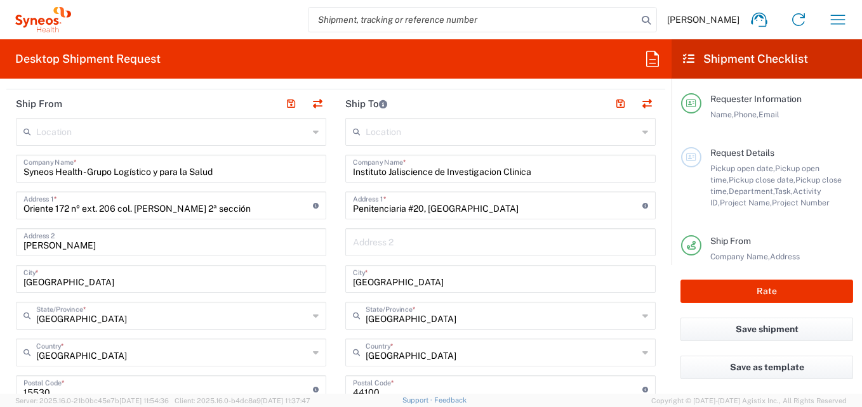
scroll to position [511, 0]
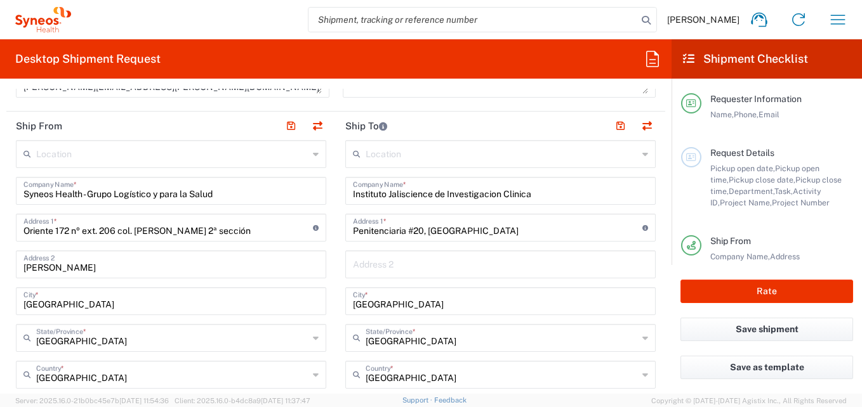
click at [432, 271] on input "text" at bounding box center [500, 264] width 295 height 22
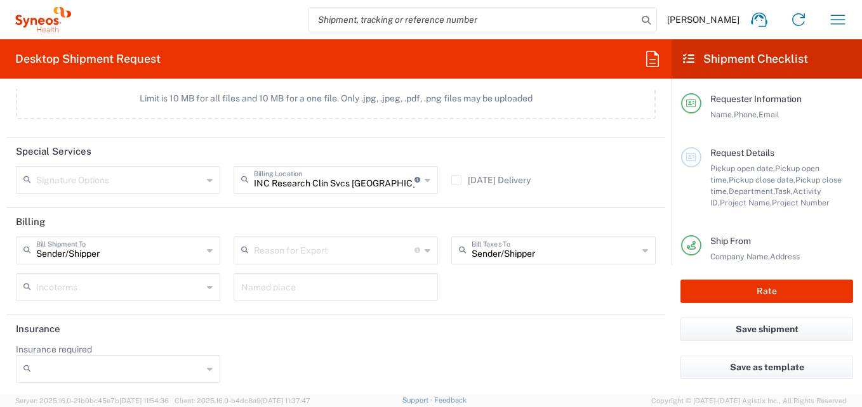
scroll to position [1653, 0]
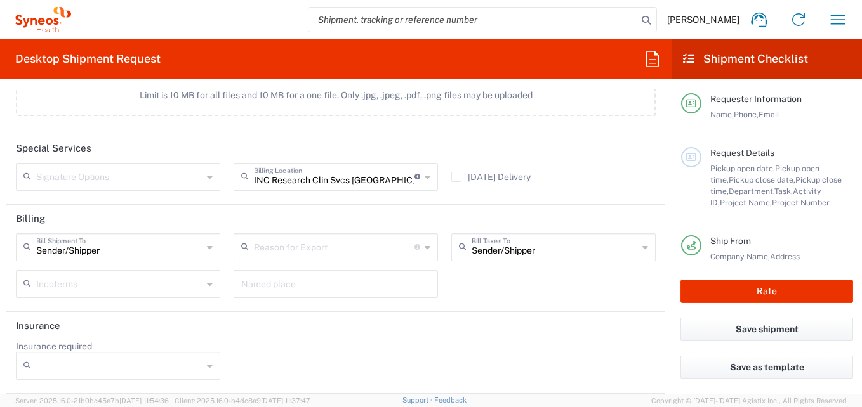
click at [149, 372] on input "Insurance required" at bounding box center [119, 366] width 166 height 20
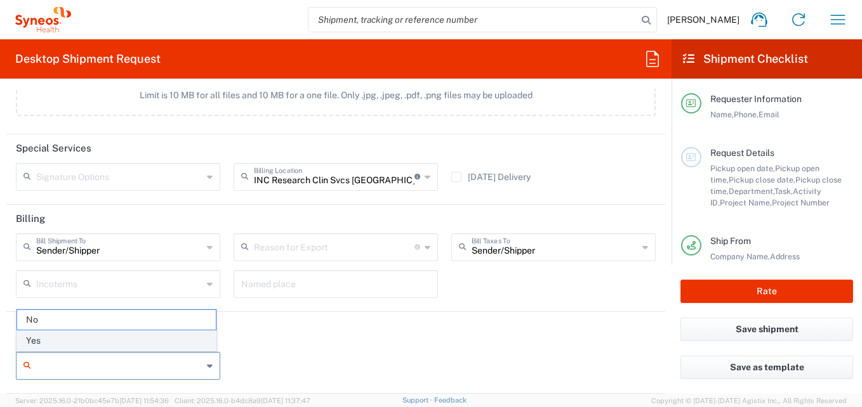
click at [41, 339] on span "Yes" at bounding box center [116, 341] width 199 height 20
type input "Yes"
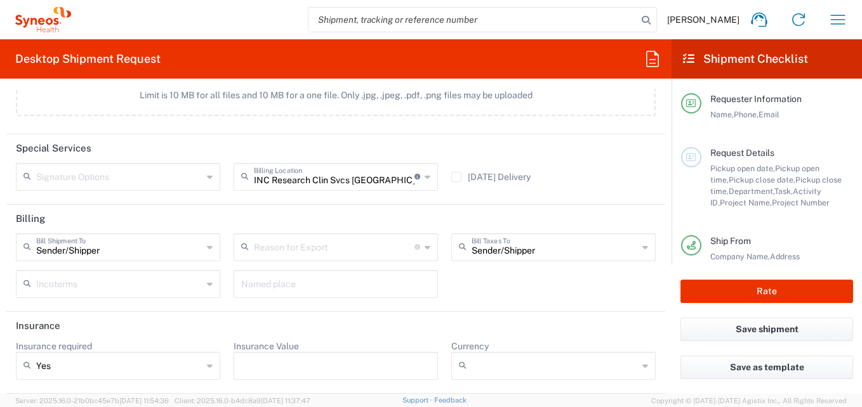
click at [277, 365] on input "Insurance Value" at bounding box center [335, 366] width 189 height 20
type input "1428"
click at [642, 372] on div at bounding box center [553, 366] width 204 height 28
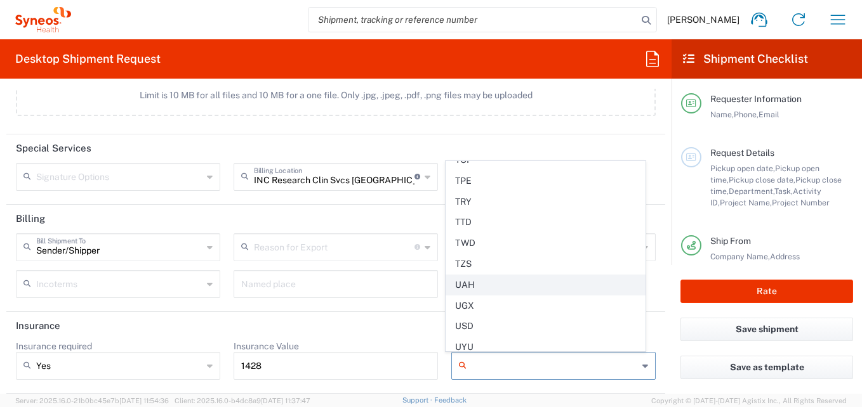
scroll to position [3030, 0]
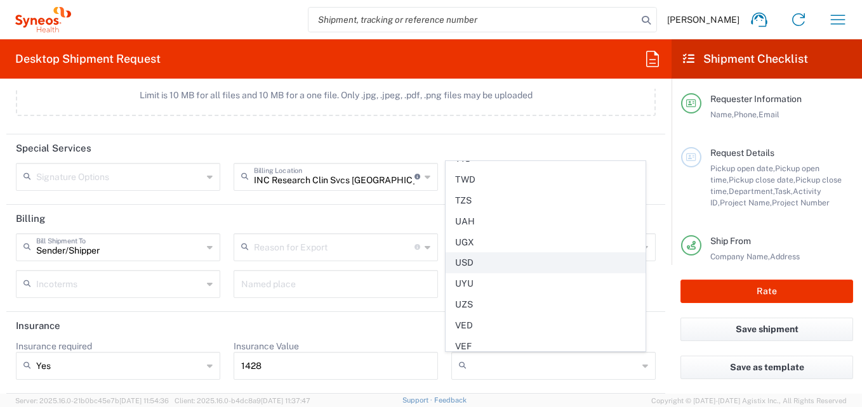
click at [471, 261] on span "USD" at bounding box center [545, 263] width 199 height 20
type input "USD"
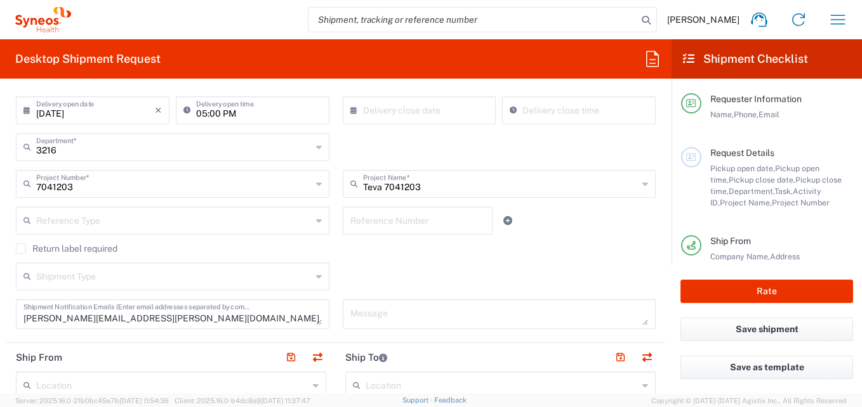
scroll to position [270, 0]
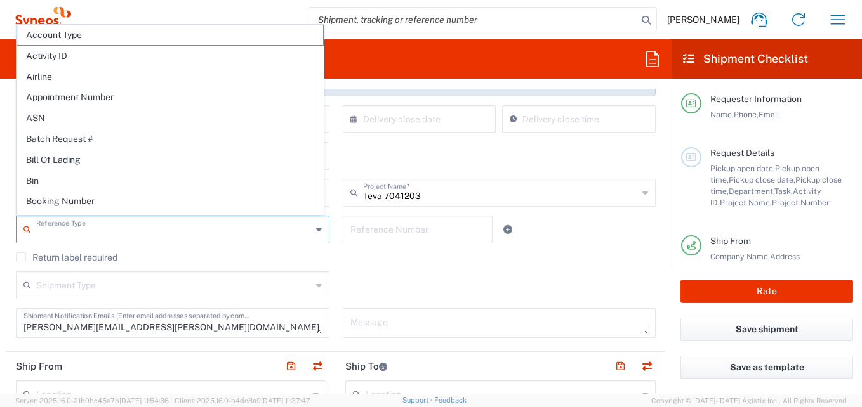
click at [143, 227] on input "text" at bounding box center [173, 229] width 275 height 22
click at [391, 233] on input "text" at bounding box center [417, 229] width 135 height 22
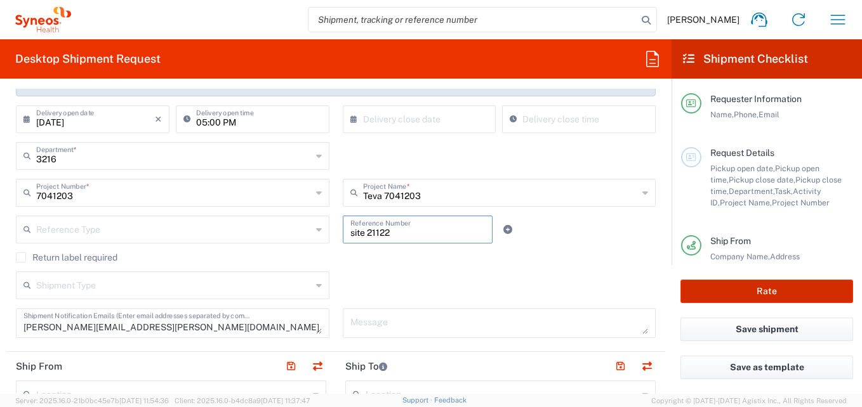
type input "site 21122"
click at [784, 280] on button "Rate" at bounding box center [766, 291] width 173 height 23
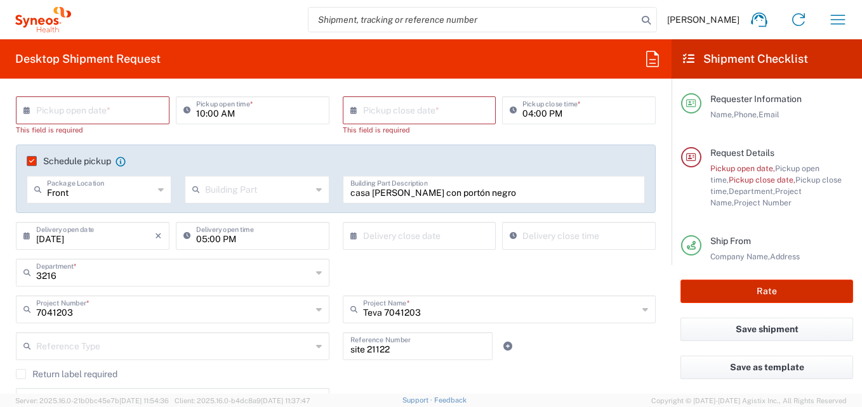
scroll to position [155, 0]
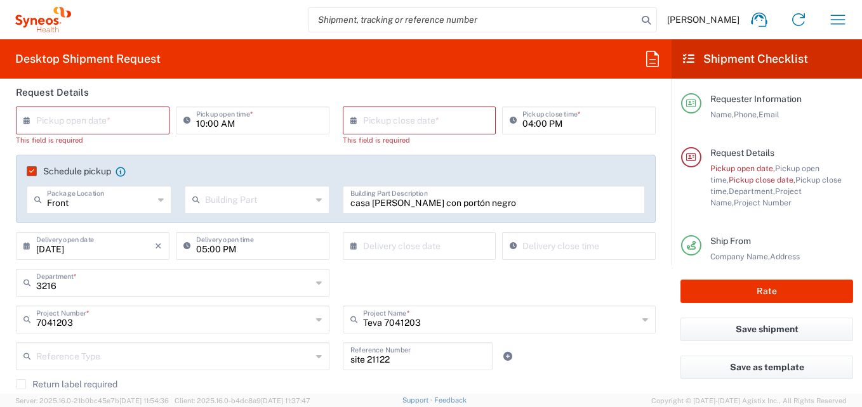
click at [93, 115] on input "text" at bounding box center [95, 119] width 119 height 22
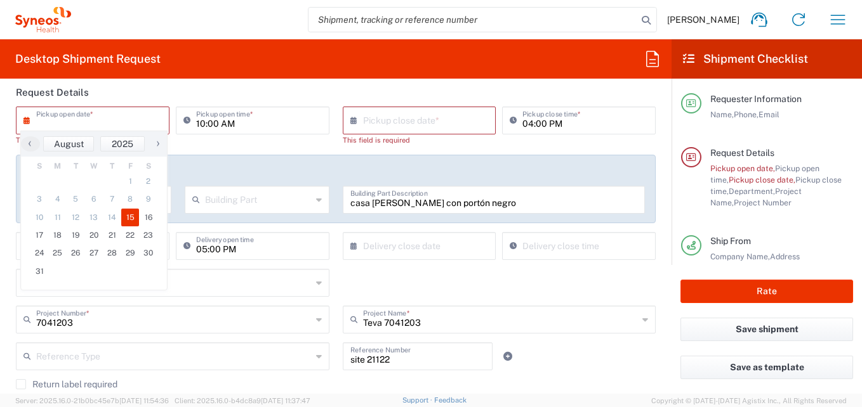
click at [127, 214] on span "15" at bounding box center [130, 218] width 18 height 18
type input "[DATE]"
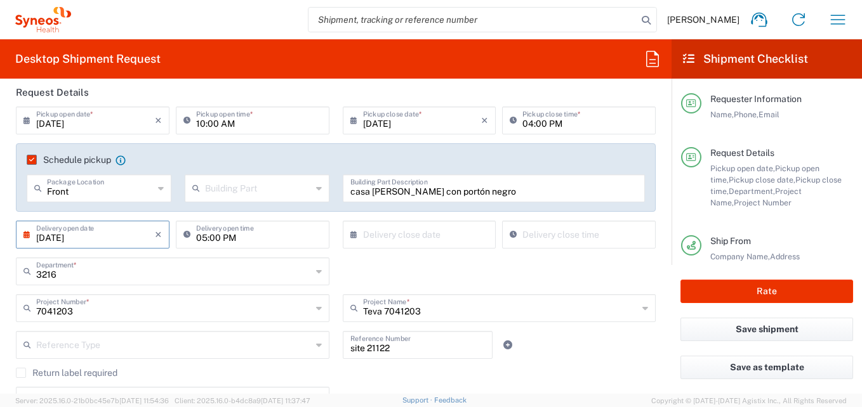
click at [121, 236] on input "[DATE]" at bounding box center [95, 234] width 119 height 22
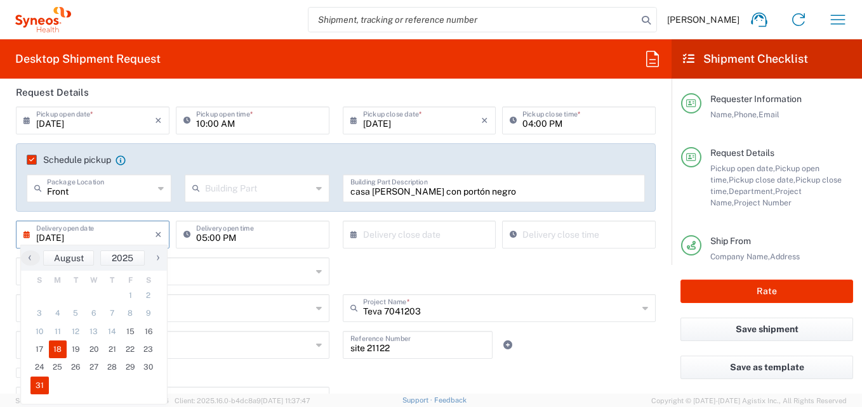
click at [55, 347] on span "18" at bounding box center [58, 350] width 18 height 18
type input "[DATE]"
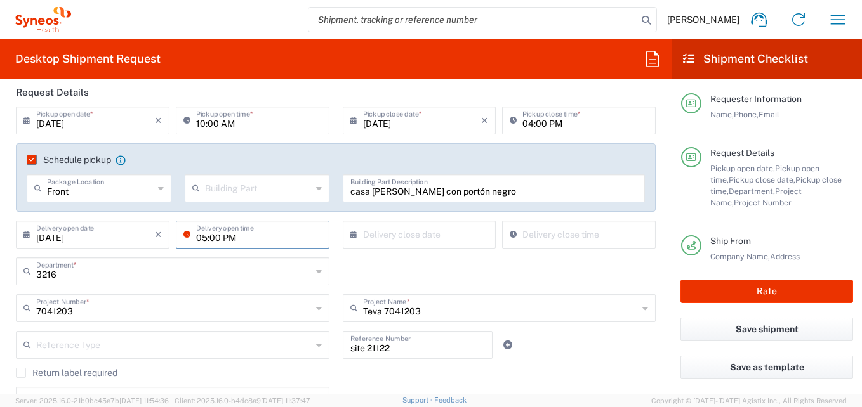
click at [245, 235] on input "05:00 PM" at bounding box center [259, 234] width 126 height 22
type input "M"
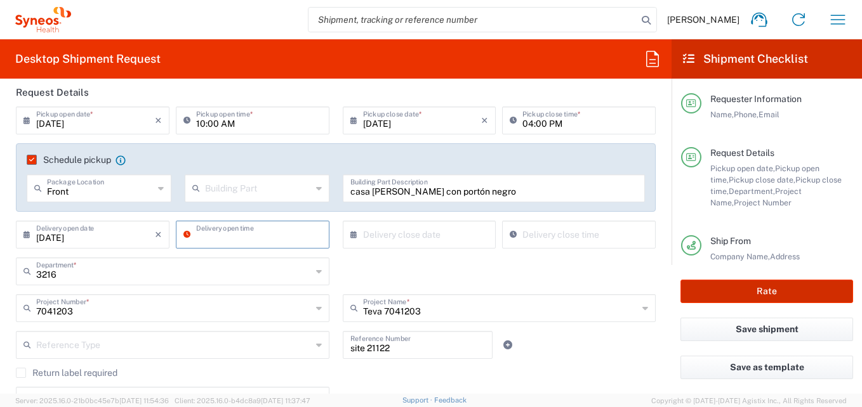
click at [758, 289] on button "Rate" at bounding box center [766, 291] width 173 height 23
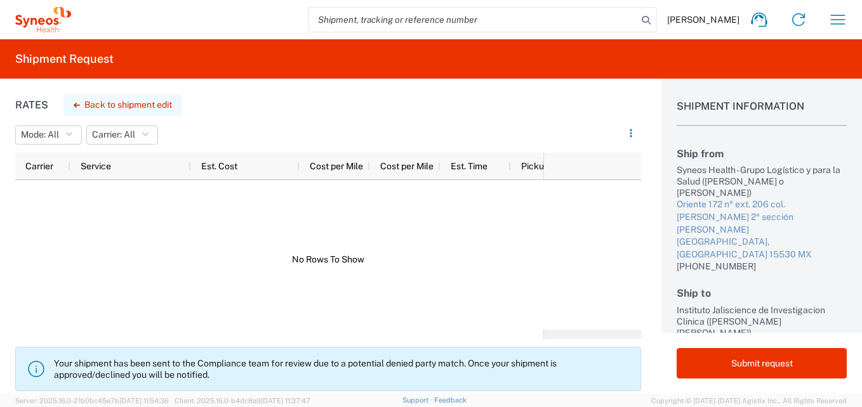
click at [131, 101] on button "Back to shipment edit" at bounding box center [122, 105] width 119 height 22
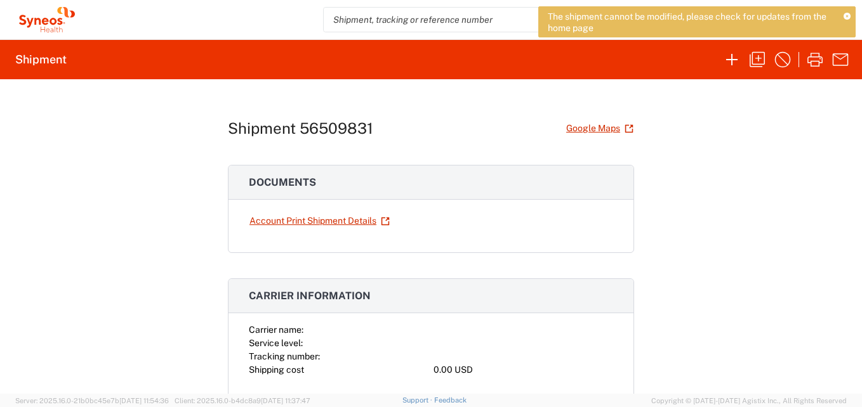
click at [671, 27] on span "The shipment cannot be modified, please check for updates from the home page" at bounding box center [691, 22] width 287 height 23
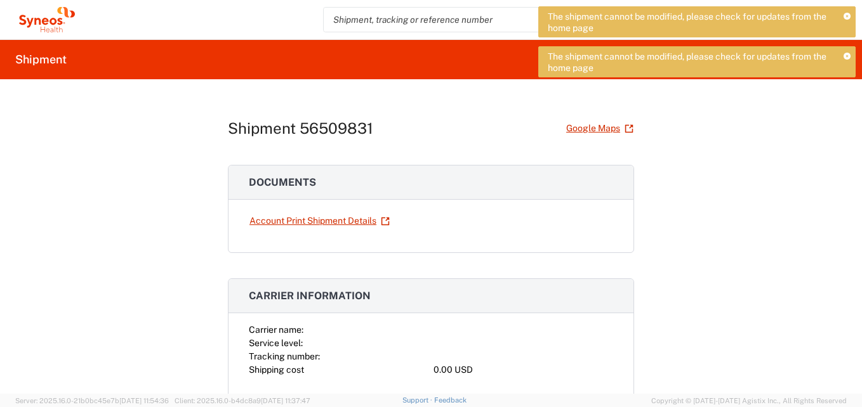
click at [849, 58] on icon at bounding box center [846, 56] width 7 height 7
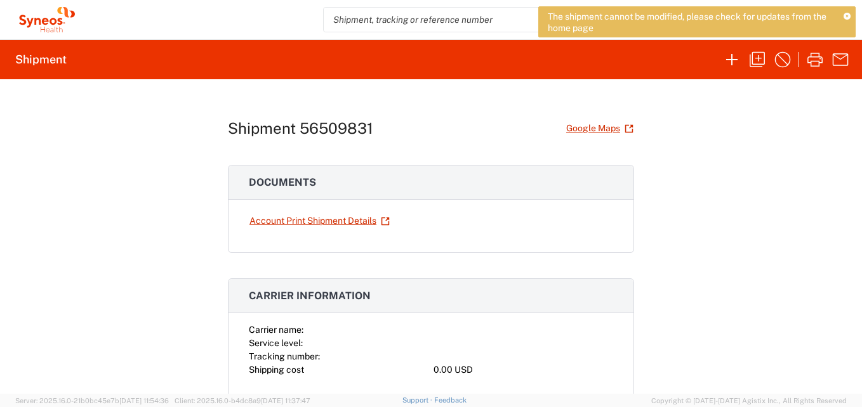
click at [844, 19] on icon at bounding box center [846, 16] width 7 height 7
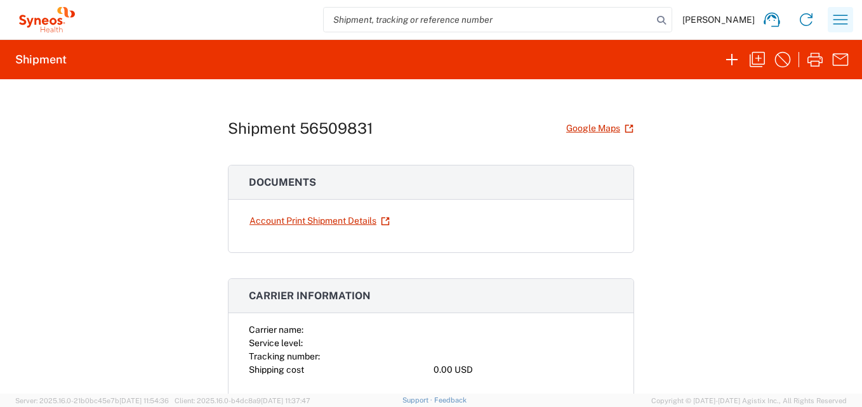
click at [836, 22] on icon "button" at bounding box center [840, 20] width 20 height 20
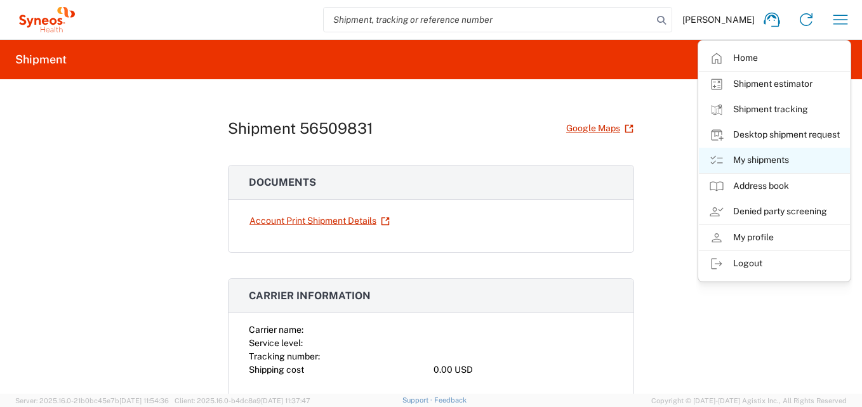
click at [758, 162] on link "My shipments" at bounding box center [774, 160] width 151 height 25
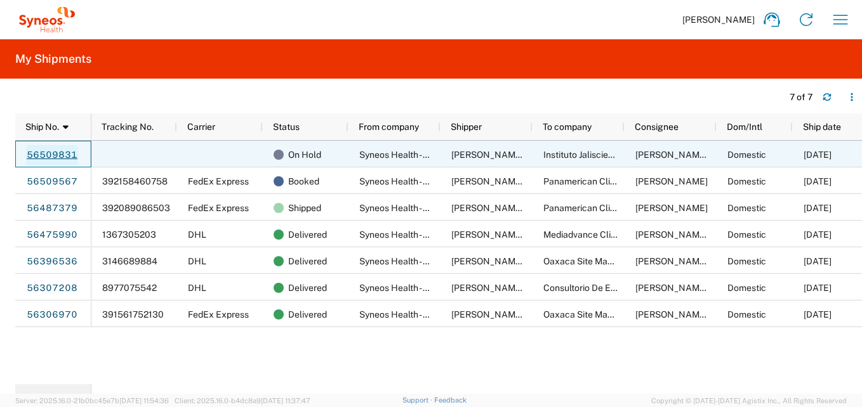
click at [53, 159] on link "56509831" at bounding box center [52, 155] width 52 height 20
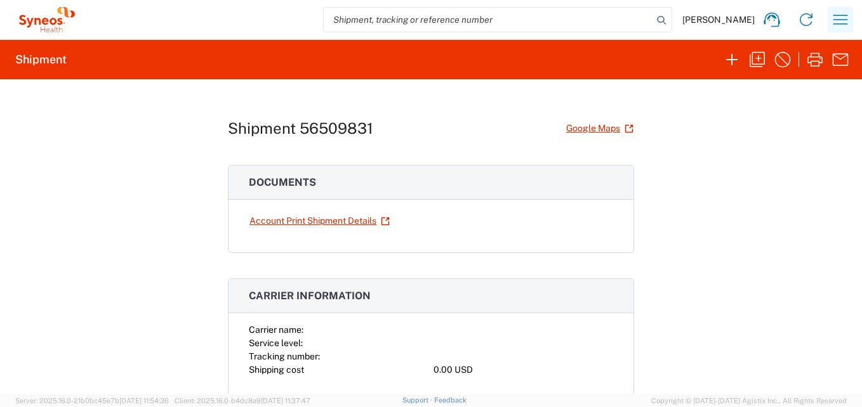
click at [847, 18] on icon "button" at bounding box center [840, 20] width 20 height 20
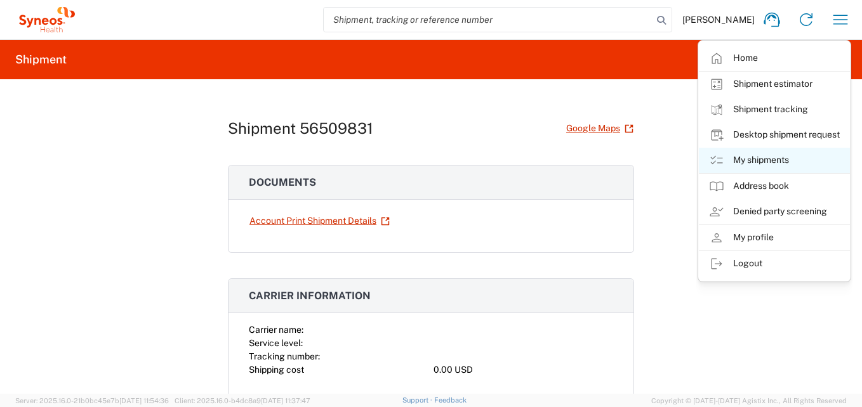
click at [775, 162] on link "My shipments" at bounding box center [774, 160] width 151 height 25
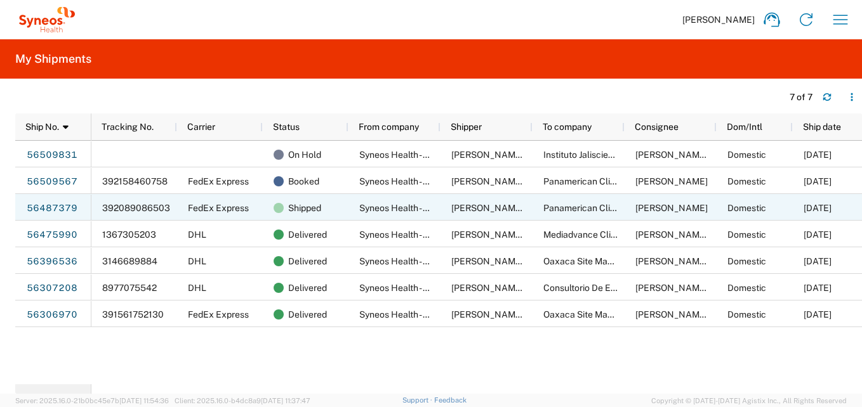
click at [161, 209] on span "392089086503" at bounding box center [136, 208] width 68 height 10
drag, startPoint x: 129, startPoint y: 211, endPoint x: 53, endPoint y: 204, distance: 76.4
click at [53, 204] on link "56487379" at bounding box center [52, 209] width 52 height 20
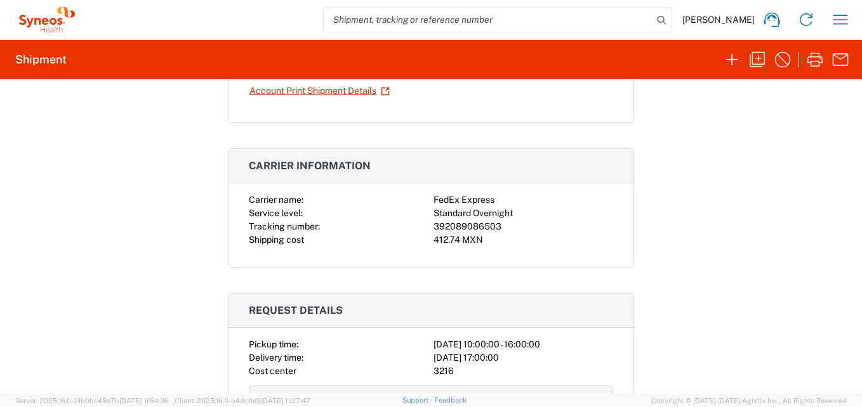
scroll to position [190, 0]
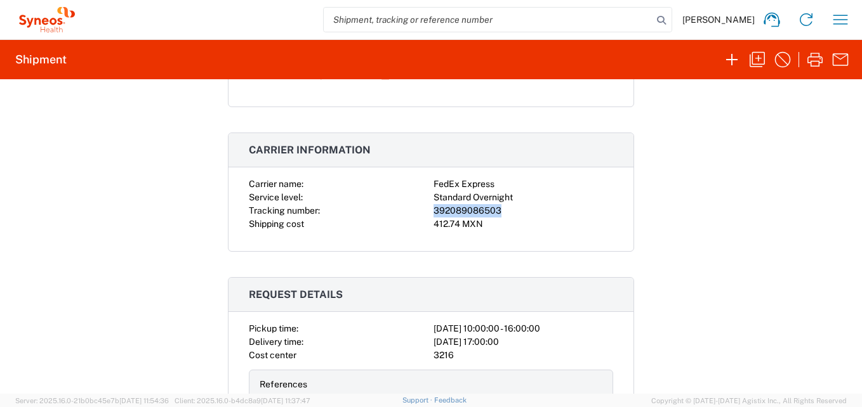
drag, startPoint x: 494, startPoint y: 211, endPoint x: 430, endPoint y: 216, distance: 64.9
click at [433, 216] on div "392089086503" at bounding box center [523, 210] width 180 height 13
copy div "392089086503"
click at [836, 18] on icon "button" at bounding box center [840, 20] width 20 height 20
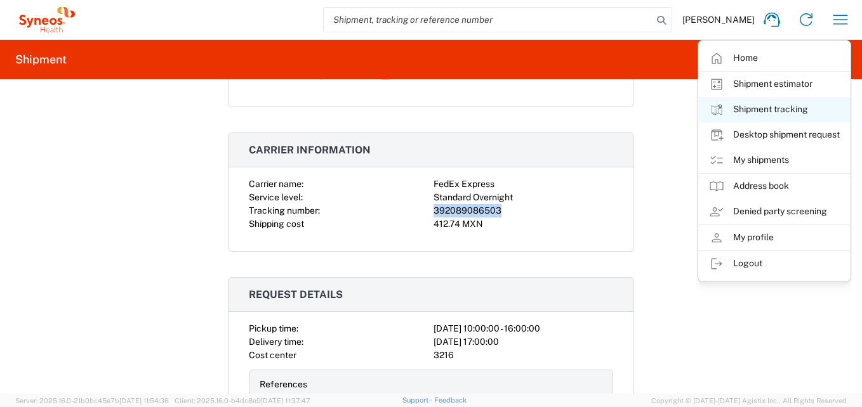
click at [768, 109] on link "Shipment tracking" at bounding box center [774, 109] width 151 height 25
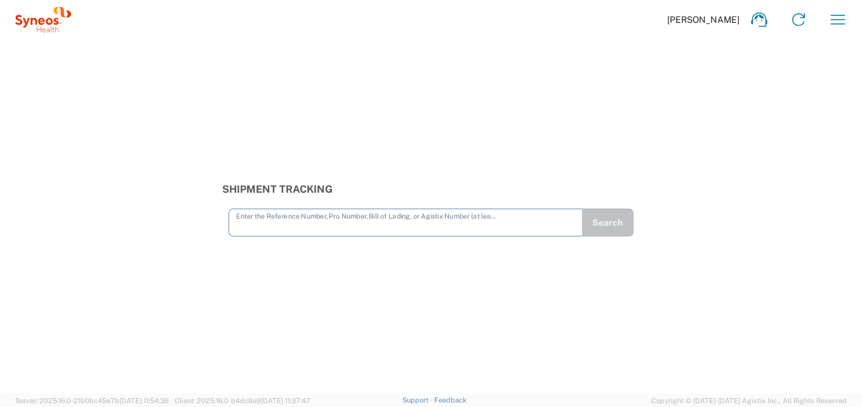
click at [247, 224] on input "text" at bounding box center [405, 222] width 339 height 22
type input "392089086503"
click at [613, 223] on button "Search" at bounding box center [607, 223] width 52 height 28
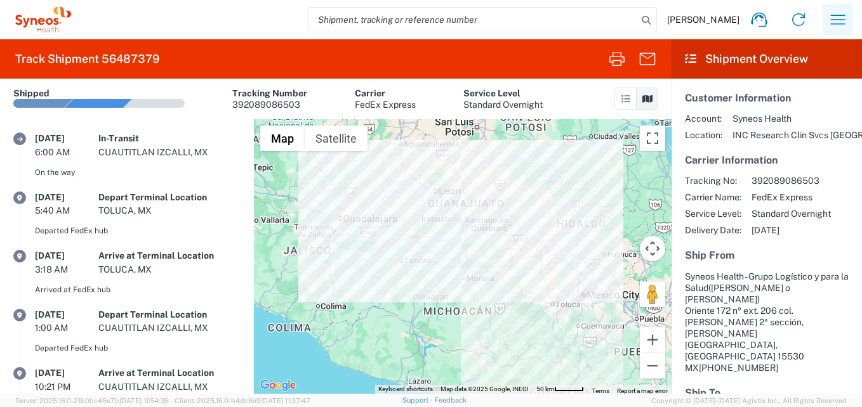
click at [841, 20] on icon "button" at bounding box center [838, 20] width 15 height 10
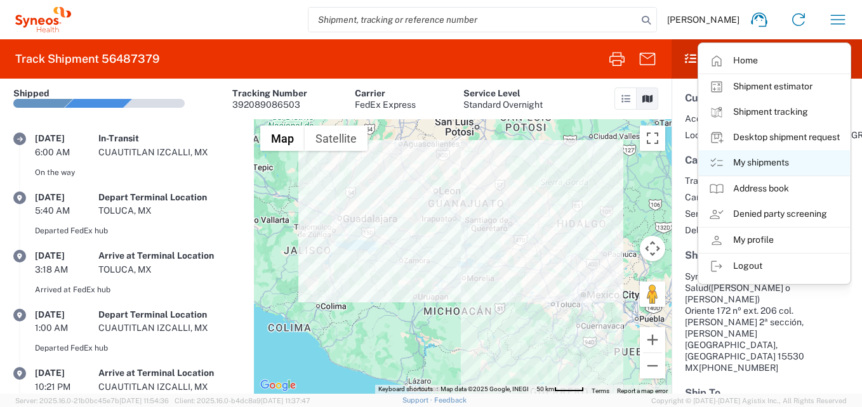
click at [765, 159] on link "My shipments" at bounding box center [774, 162] width 151 height 25
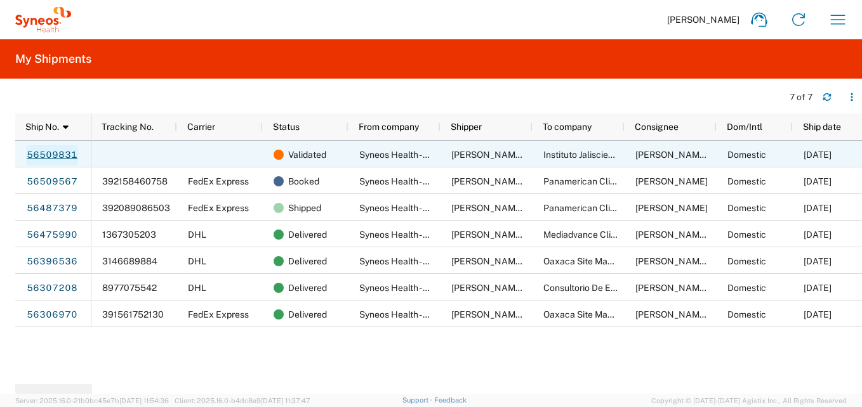
click at [49, 153] on link "56509831" at bounding box center [52, 155] width 52 height 20
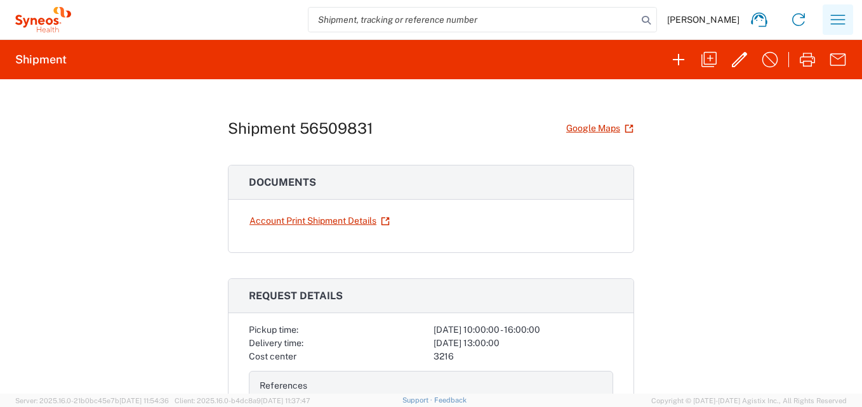
click at [844, 16] on icon "button" at bounding box center [838, 20] width 15 height 10
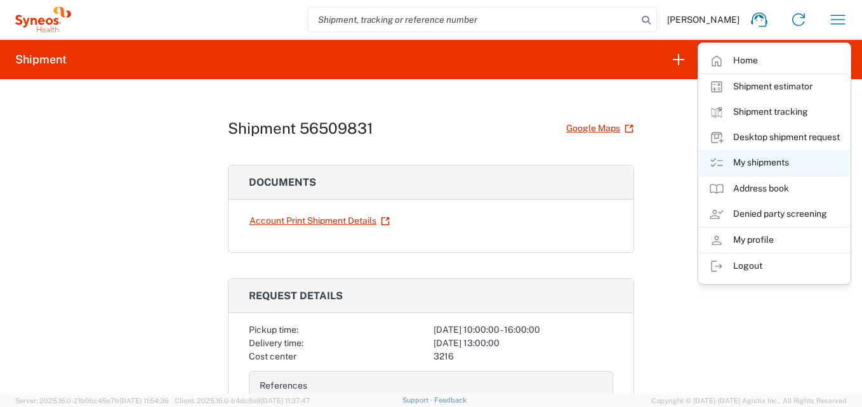
click at [771, 159] on link "My shipments" at bounding box center [774, 162] width 151 height 25
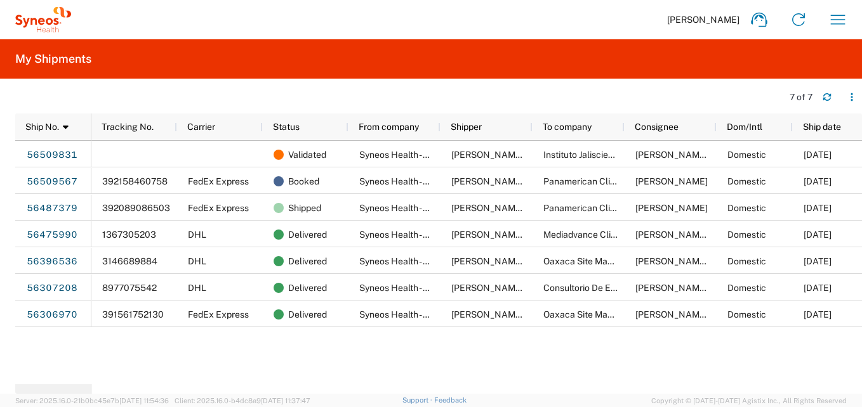
scroll to position [0, 7]
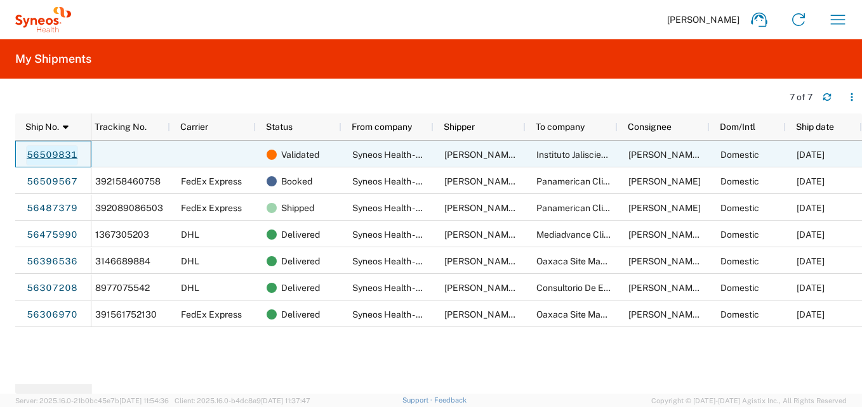
drag, startPoint x: 56, startPoint y: 151, endPoint x: 45, endPoint y: 155, distance: 11.4
click at [45, 155] on link "56509831" at bounding box center [52, 155] width 52 height 20
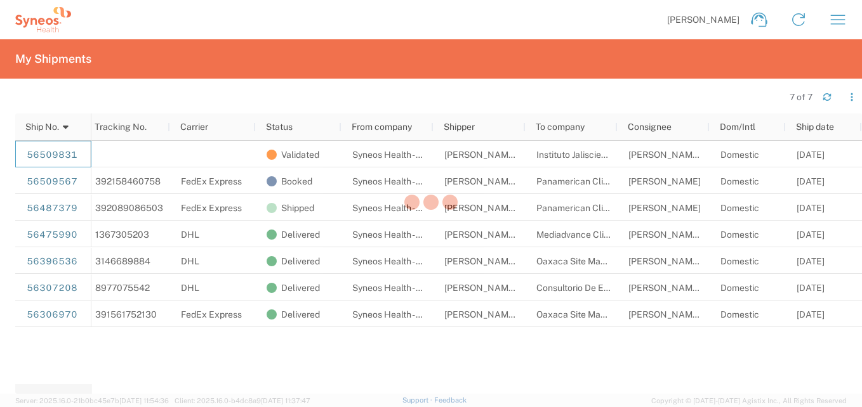
click at [45, 155] on div at bounding box center [431, 203] width 862 height 407
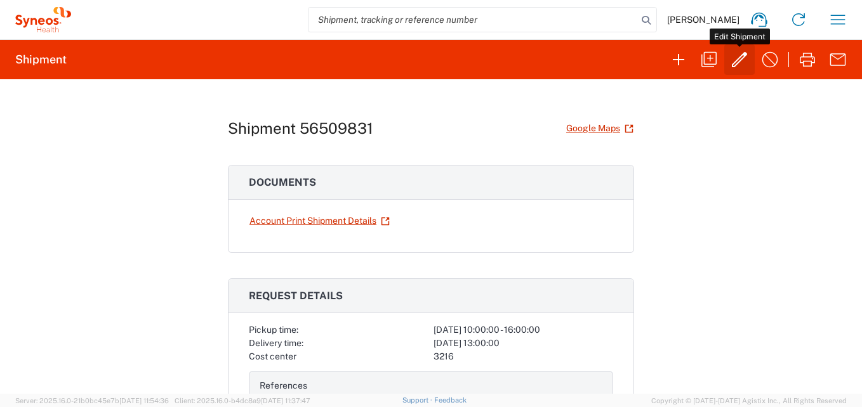
click at [735, 59] on icon "button" at bounding box center [739, 59] width 20 height 20
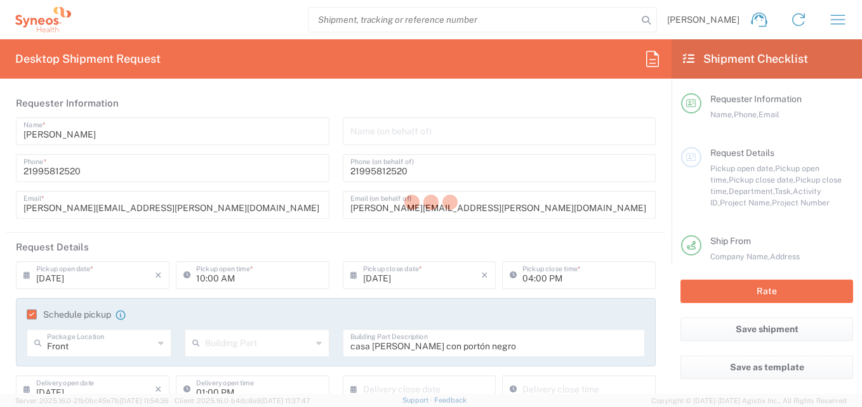
type input "[GEOGRAPHIC_DATA]"
type input "Business (General)"
type input "Your Packaging"
type input "USD"
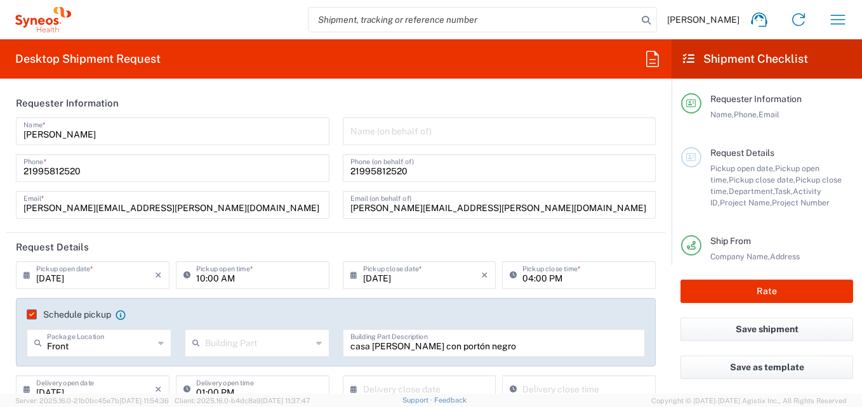
type input "7041203"
type input "Teva 7041203"
type input "[GEOGRAPHIC_DATA]"
type input "3216"
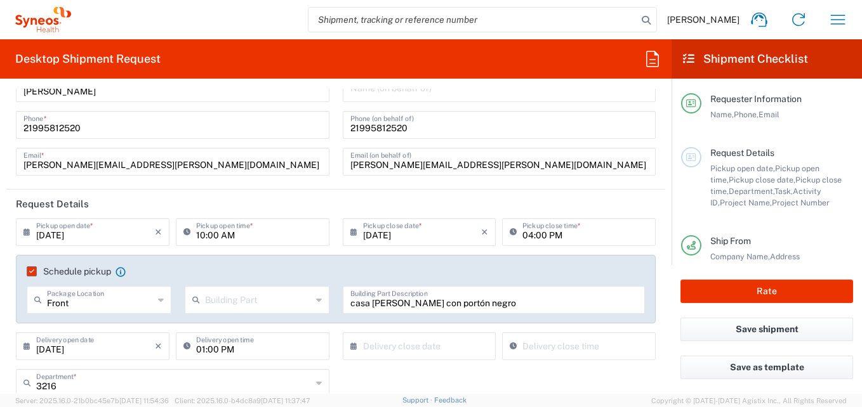
scroll to position [63, 0]
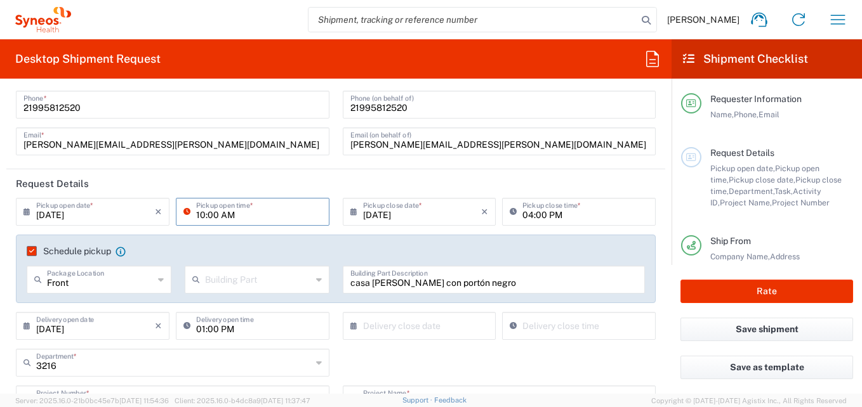
click at [247, 215] on input "10:00 AM" at bounding box center [259, 211] width 126 height 22
type input "11:00 AM"
click at [577, 174] on header "Request Details" at bounding box center [335, 183] width 659 height 29
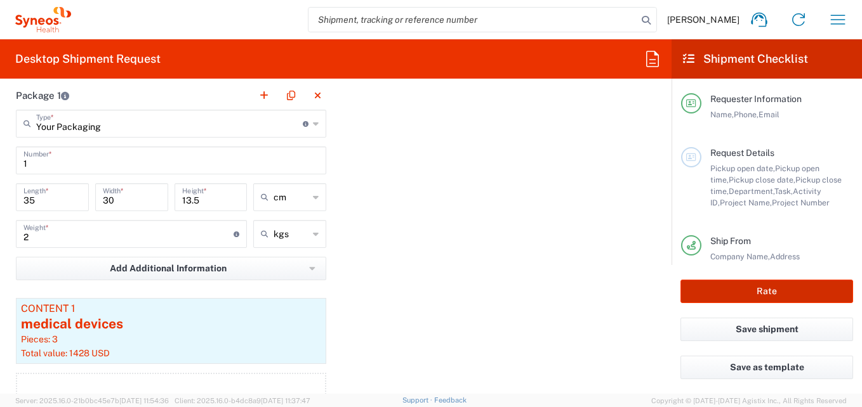
scroll to position [1205, 0]
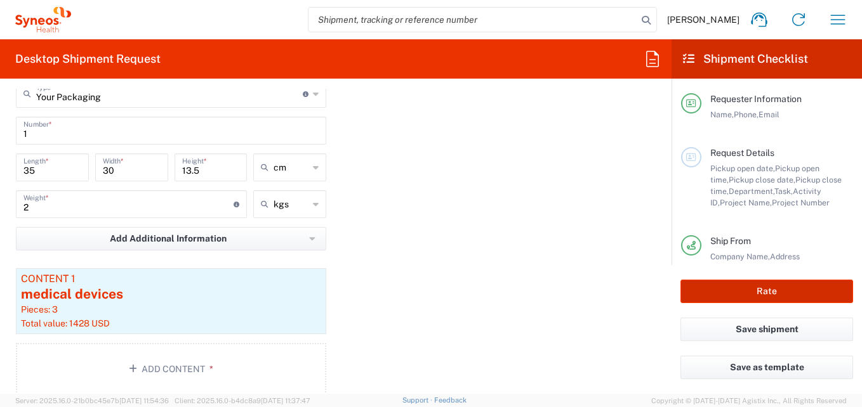
click at [742, 290] on button "Rate" at bounding box center [766, 291] width 173 height 23
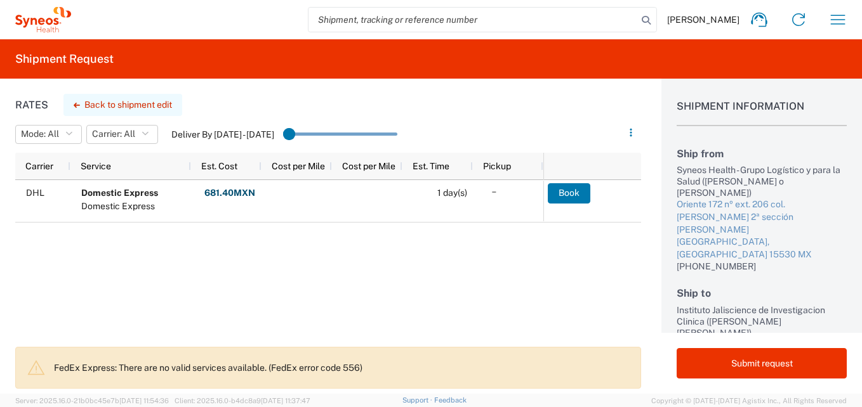
click at [102, 103] on button "Back to shipment edit" at bounding box center [122, 105] width 119 height 22
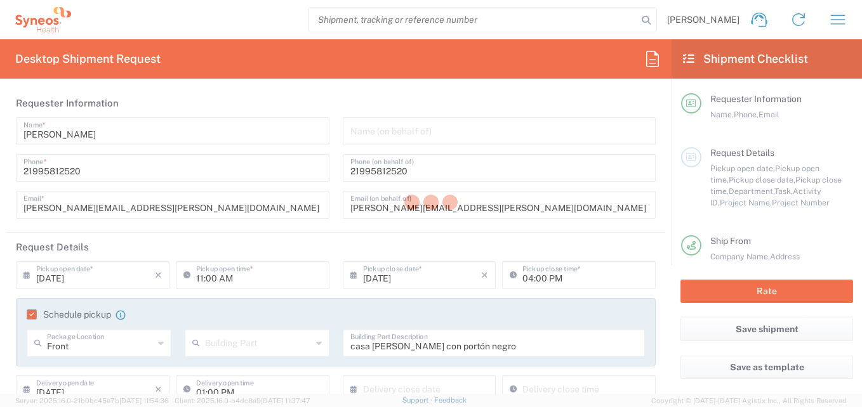
type input "3216"
type input "7041203"
type input "Teva 7041203"
type input "[GEOGRAPHIC_DATA]"
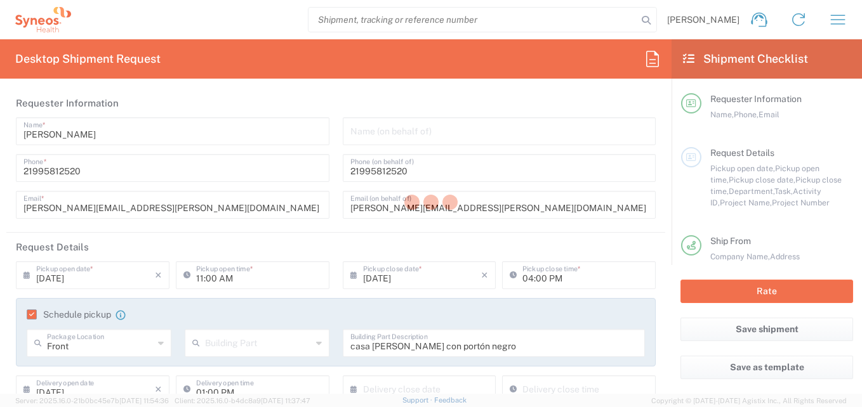
type input "Your Packaging"
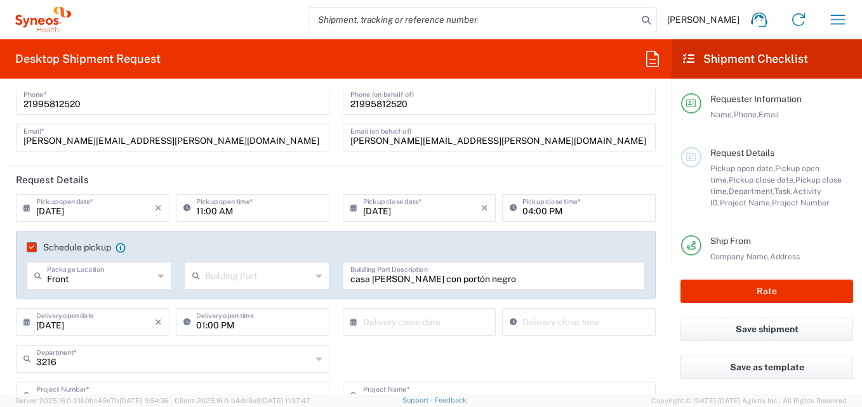
scroll to position [127, 0]
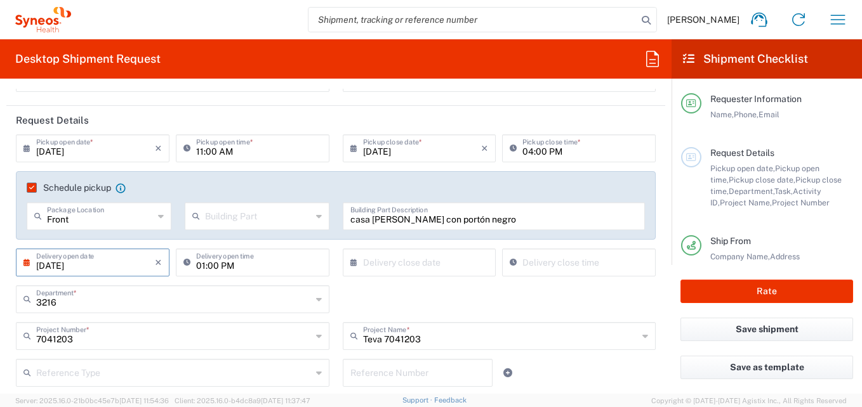
click at [106, 267] on input "[DATE]" at bounding box center [95, 262] width 119 height 22
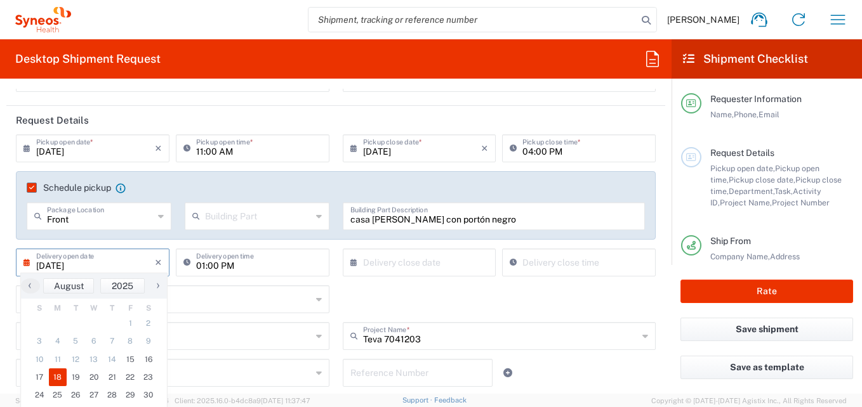
click at [60, 378] on span "18" at bounding box center [58, 378] width 18 height 18
click at [251, 268] on input "01:00 PM" at bounding box center [259, 262] width 126 height 22
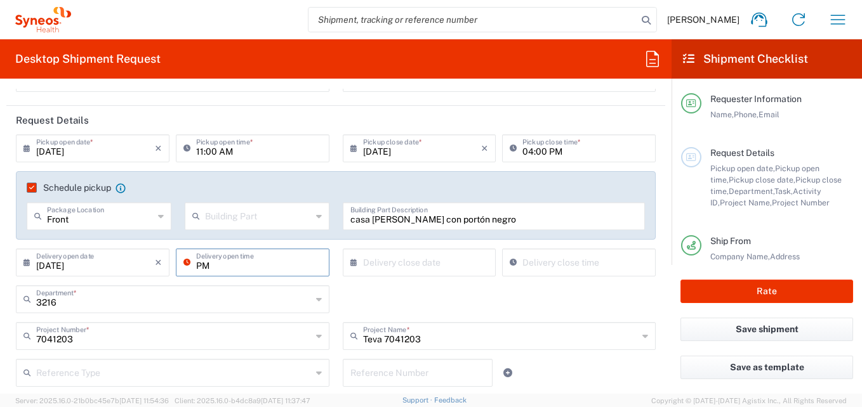
type input "M"
click at [398, 287] on div "3216 Department * 3216 3000 3100 3109 3110 3111 3112 3125 3130 3135 3136 3150 3…" at bounding box center [336, 304] width 653 height 37
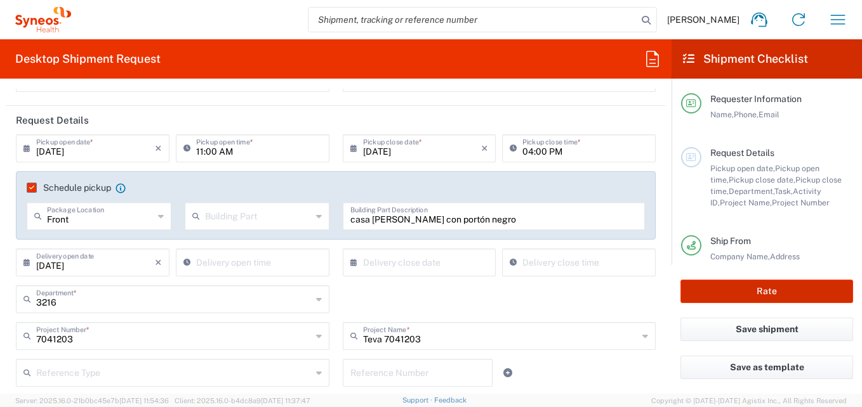
click at [771, 289] on button "Rate" at bounding box center [766, 291] width 173 height 23
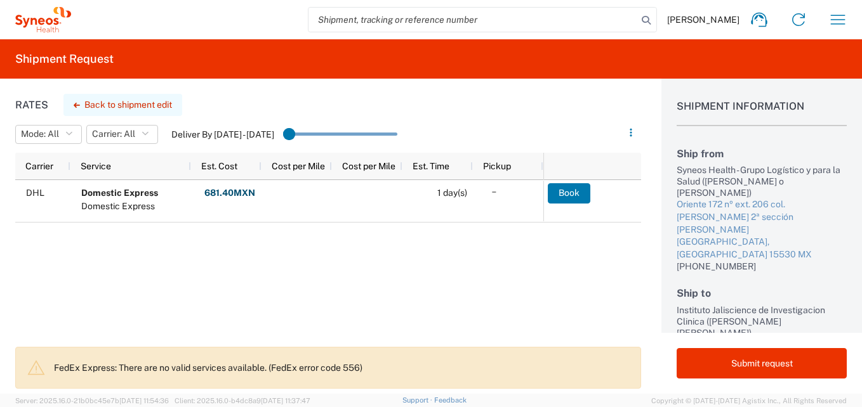
click at [140, 103] on button "Back to shipment edit" at bounding box center [122, 105] width 119 height 22
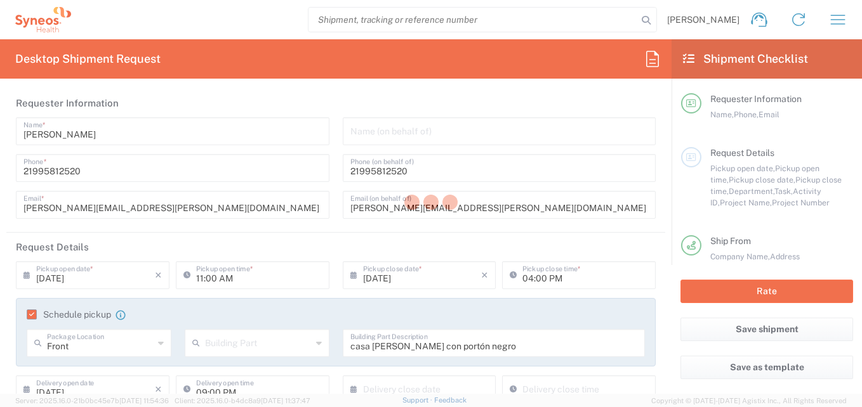
type input "3216"
type input "7041203"
type input "Teva 7041203"
type input "[GEOGRAPHIC_DATA]"
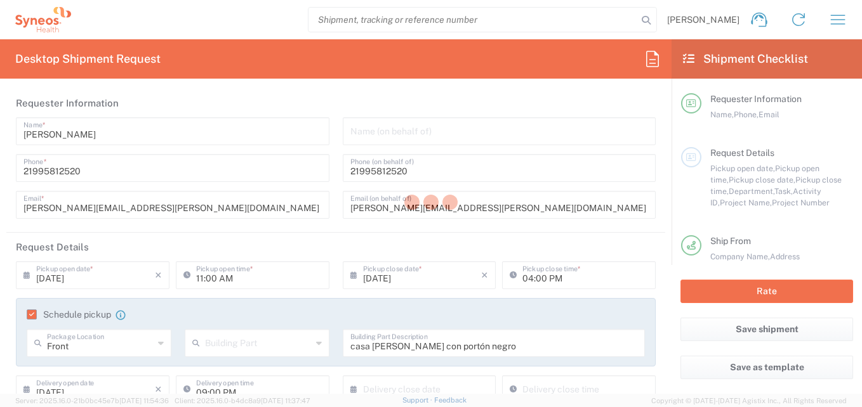
type input "Your Packaging"
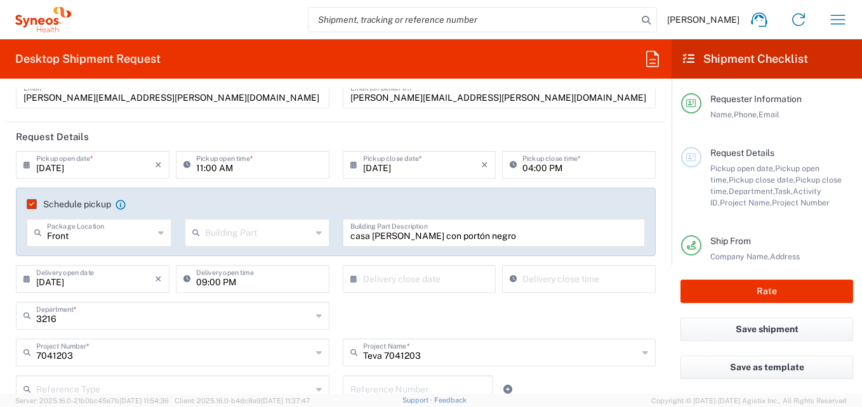
scroll to position [127, 0]
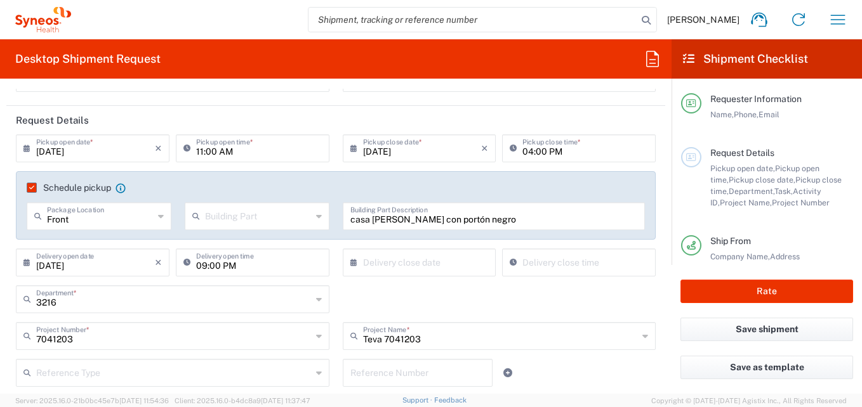
click at [24, 263] on icon at bounding box center [29, 263] width 13 height 20
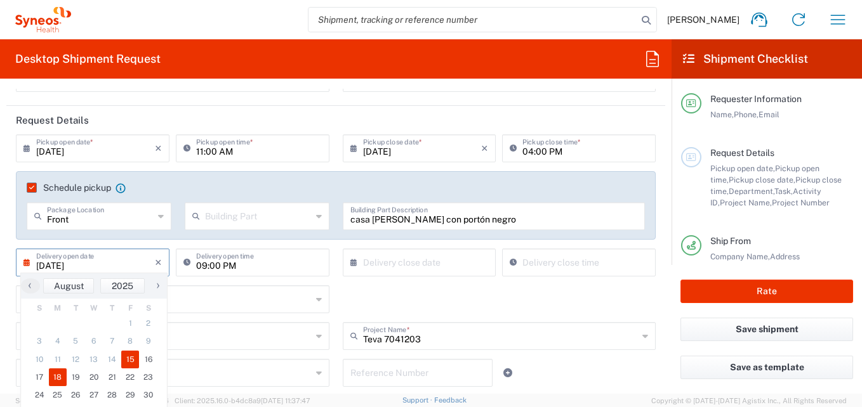
click at [130, 360] on span "15" at bounding box center [130, 360] width 18 height 18
type input "[DATE]"
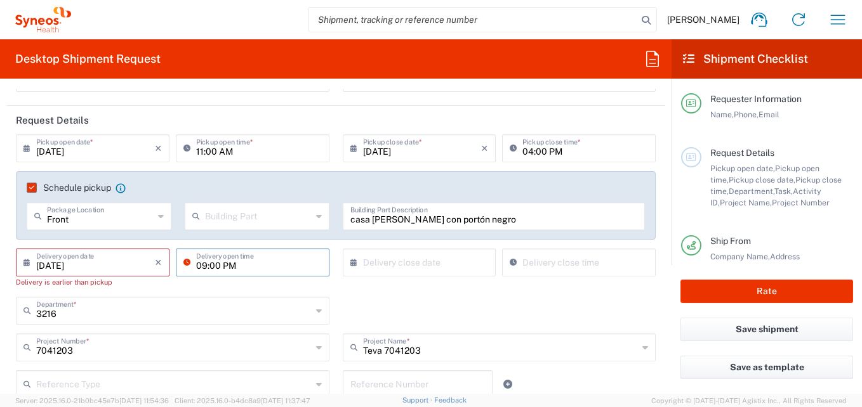
click at [239, 268] on input "09:00 PM" at bounding box center [259, 262] width 126 height 22
type input "M"
click at [210, 310] on div "Department *" at bounding box center [172, 311] width 313 height 28
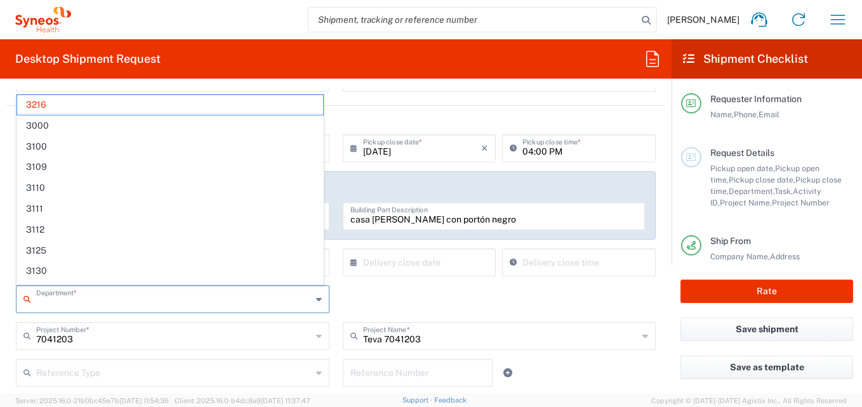
click at [373, 301] on div "Department * 3216 3000 3100 3109 3110 3111 3112 3125 3130 3135 3136 3150 3155 3…" at bounding box center [336, 304] width 653 height 37
type input "3216"
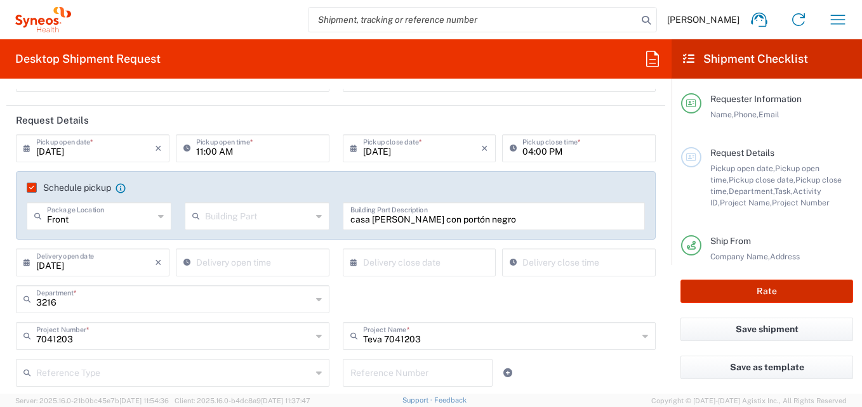
click at [732, 292] on button "Rate" at bounding box center [766, 291] width 173 height 23
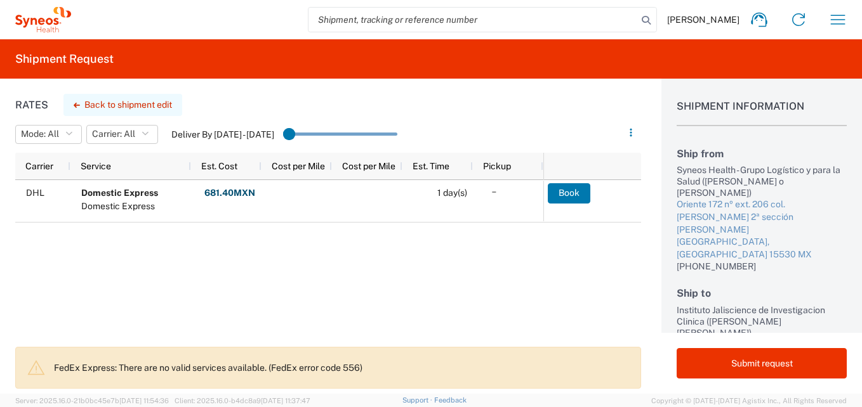
click at [152, 108] on button "Back to shipment edit" at bounding box center [122, 105] width 119 height 22
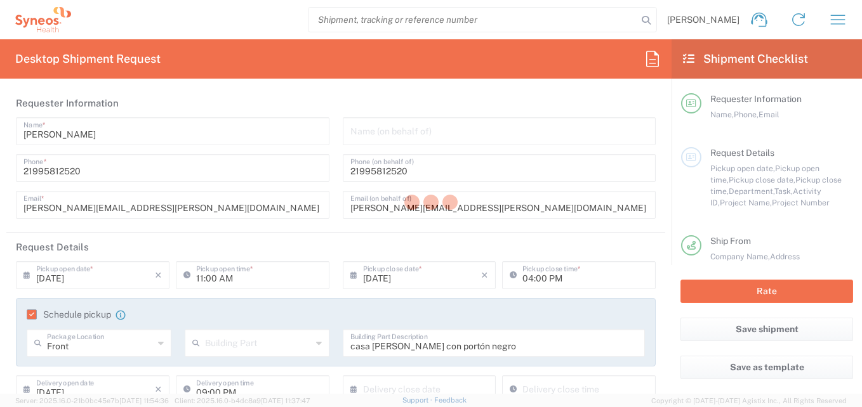
type input "3216"
type input "7041203"
type input "Teva 7041203"
type input "[GEOGRAPHIC_DATA]"
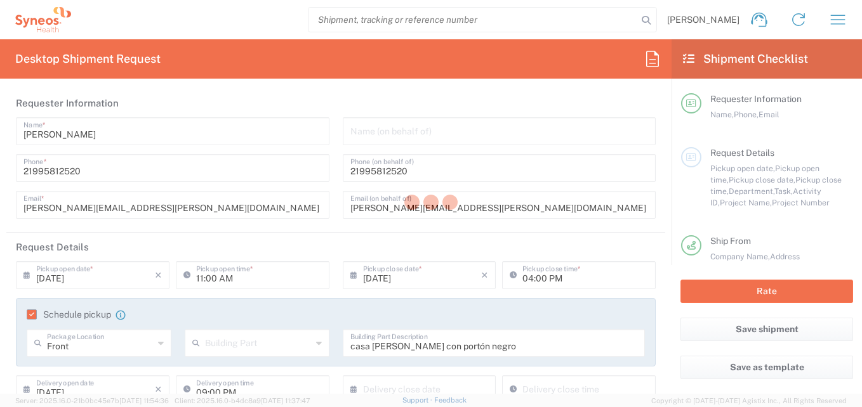
type input "Your Packaging"
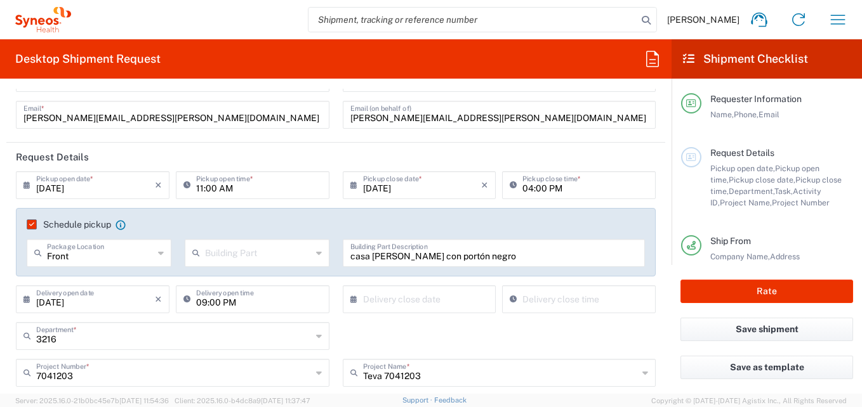
scroll to position [127, 0]
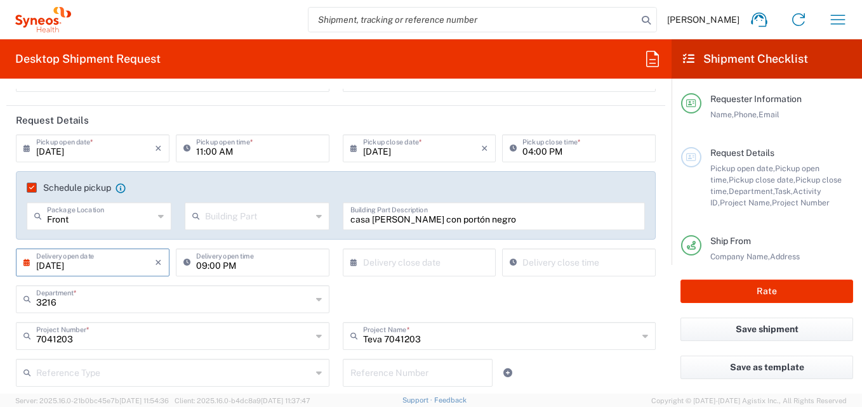
click at [119, 265] on input "[DATE]" at bounding box center [95, 262] width 119 height 22
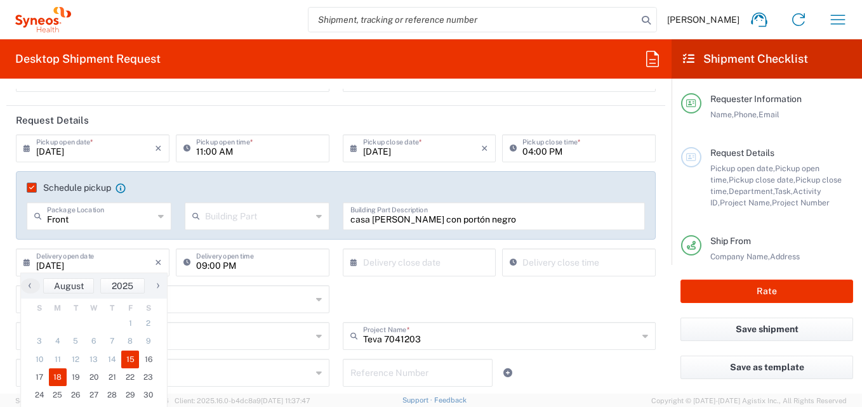
click at [58, 374] on span "18" at bounding box center [58, 378] width 18 height 18
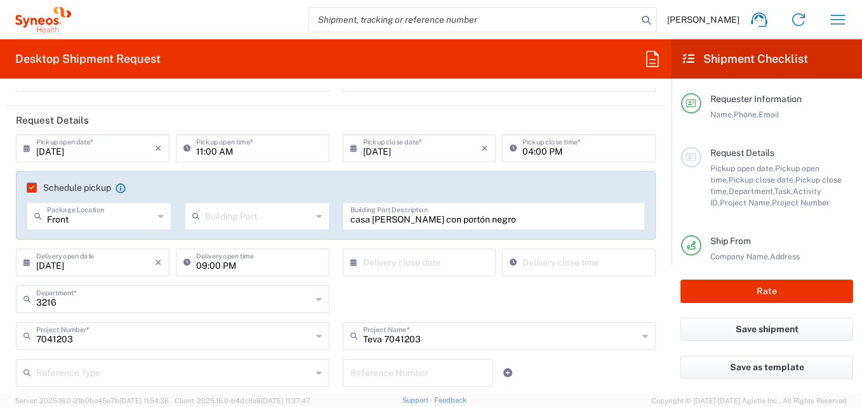
click at [27, 263] on icon at bounding box center [29, 263] width 13 height 20
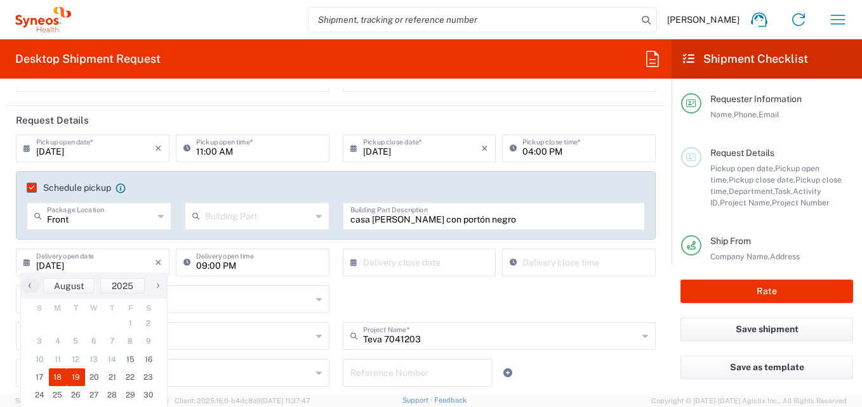
drag, startPoint x: 70, startPoint y: 367, endPoint x: 69, endPoint y: 378, distance: 10.9
click at [69, 378] on span "19" at bounding box center [76, 378] width 18 height 18
type input "[DATE]"
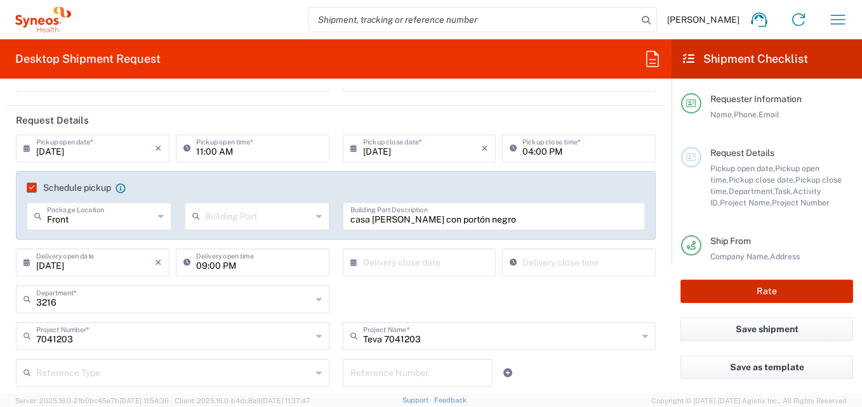
click at [768, 286] on button "Rate" at bounding box center [766, 291] width 173 height 23
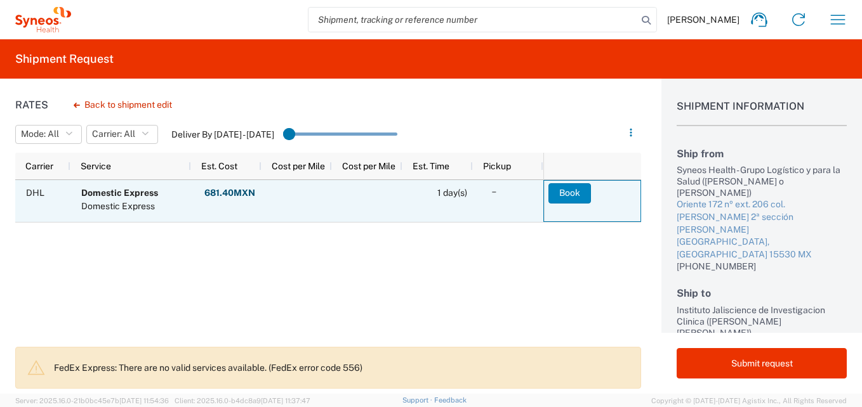
click at [577, 195] on button "Book" at bounding box center [569, 193] width 43 height 20
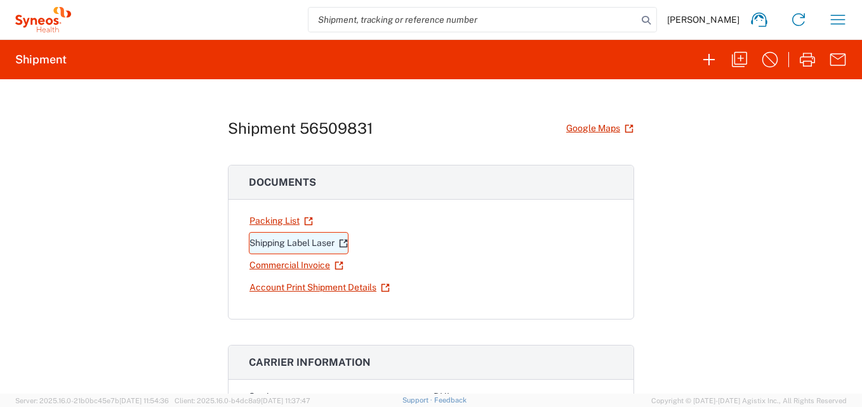
click at [282, 247] on link "Shipping Label Laser" at bounding box center [299, 243] width 100 height 22
